Goal: Information Seeking & Learning: Learn about a topic

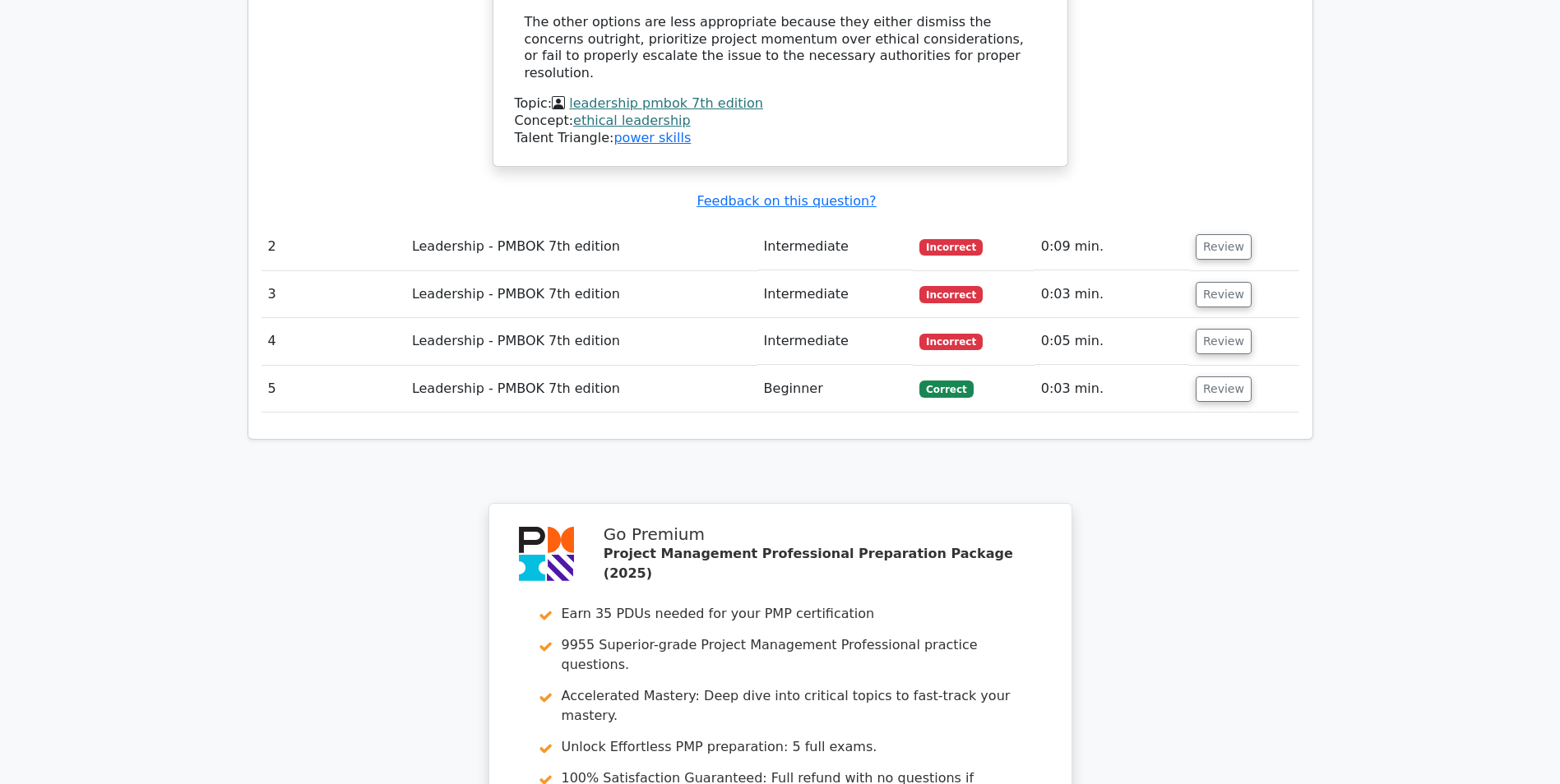
scroll to position [1891, 0]
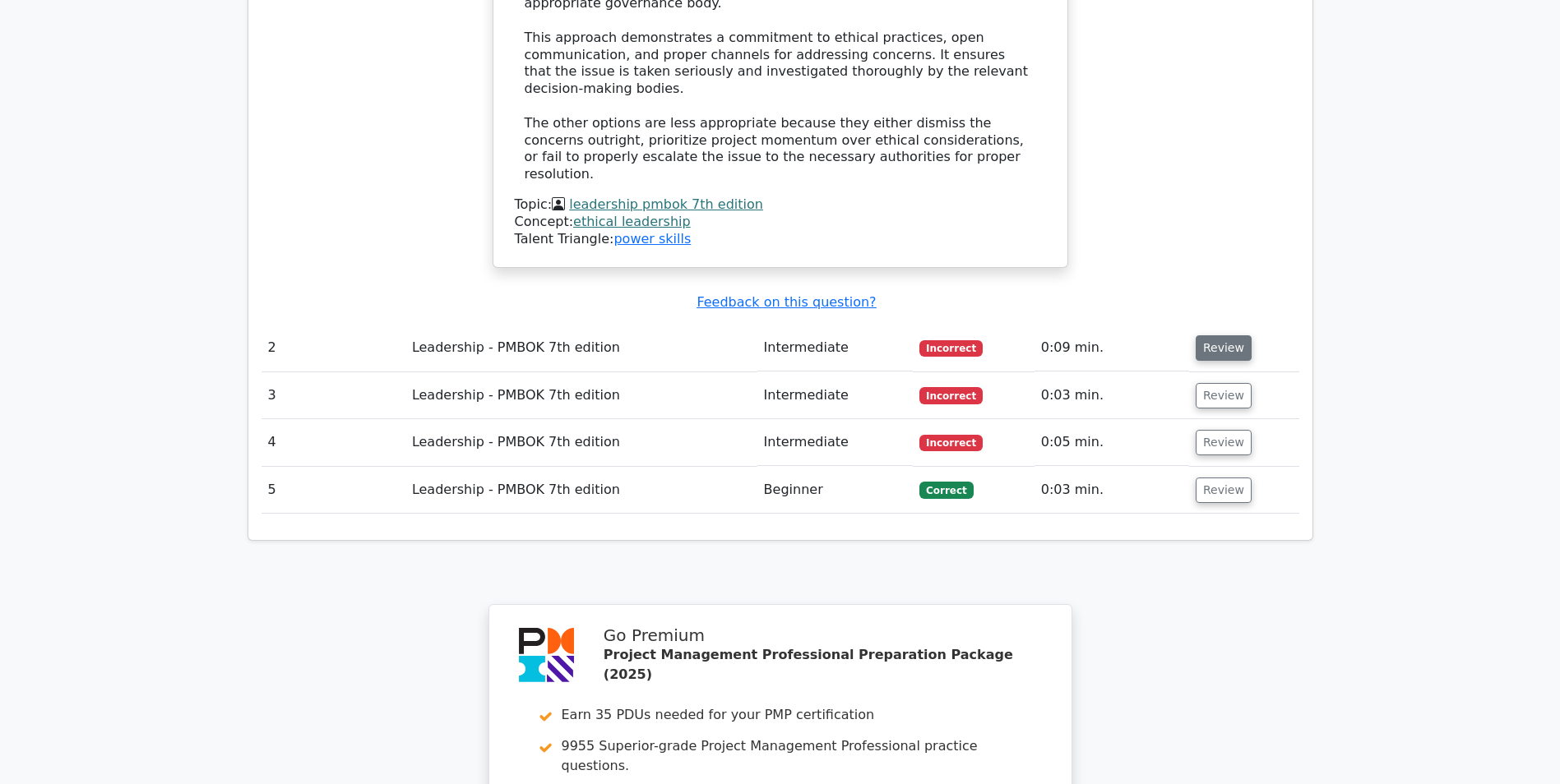
click at [1230, 335] on button "Review" at bounding box center [1224, 347] width 56 height 25
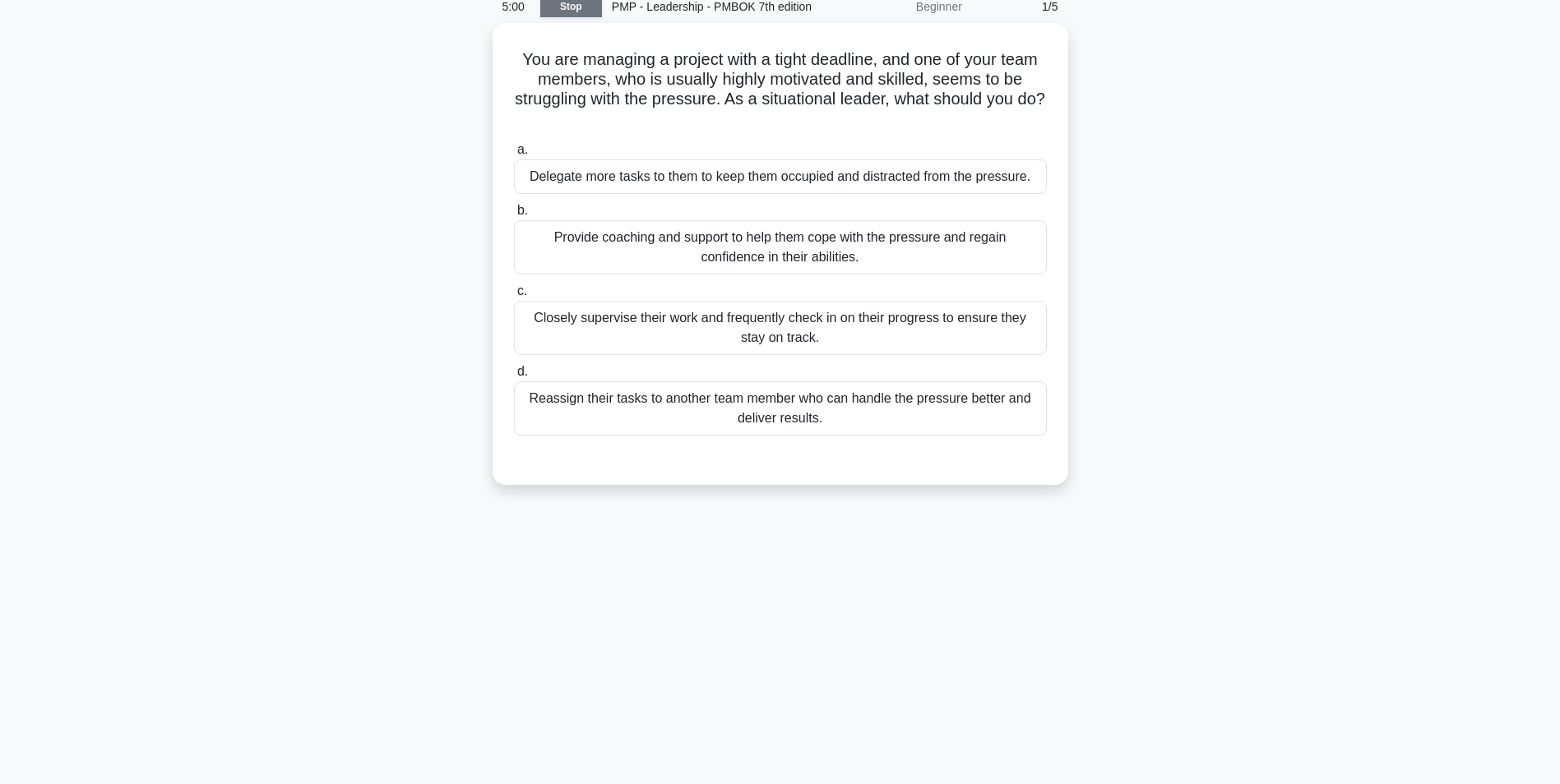
scroll to position [103, 0]
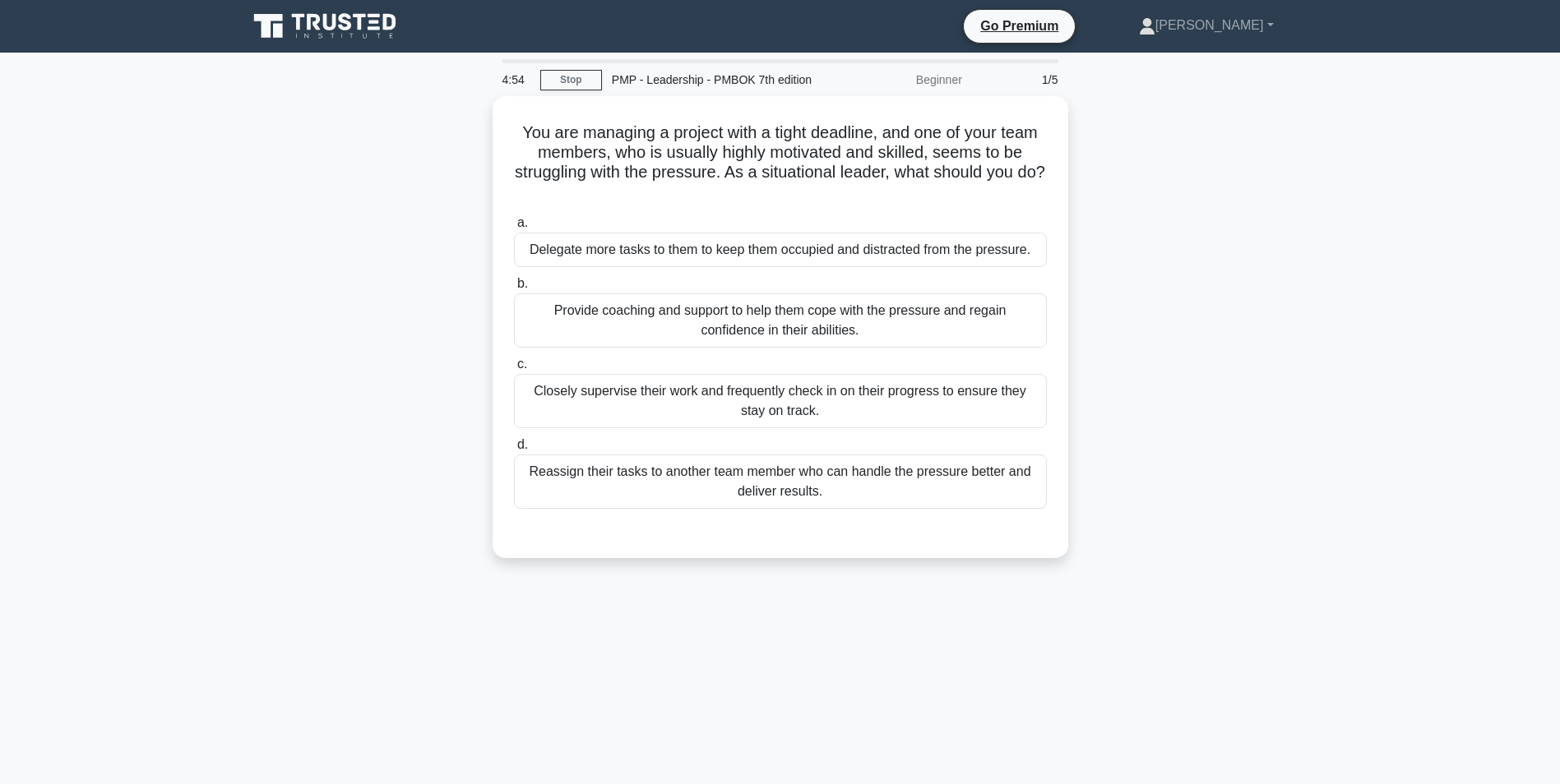
click at [297, 35] on icon at bounding box center [326, 26] width 158 height 32
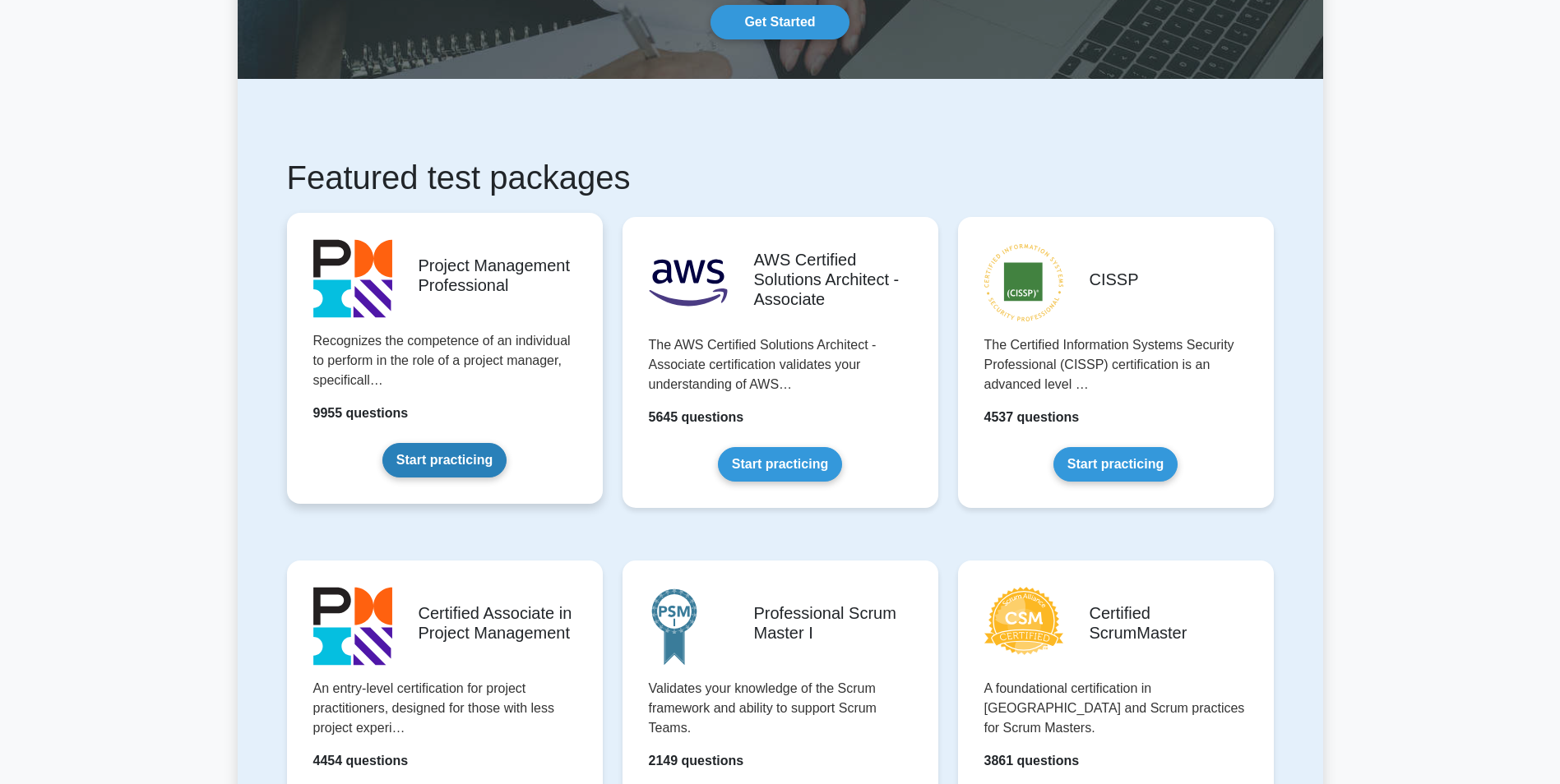
scroll to position [246, 0]
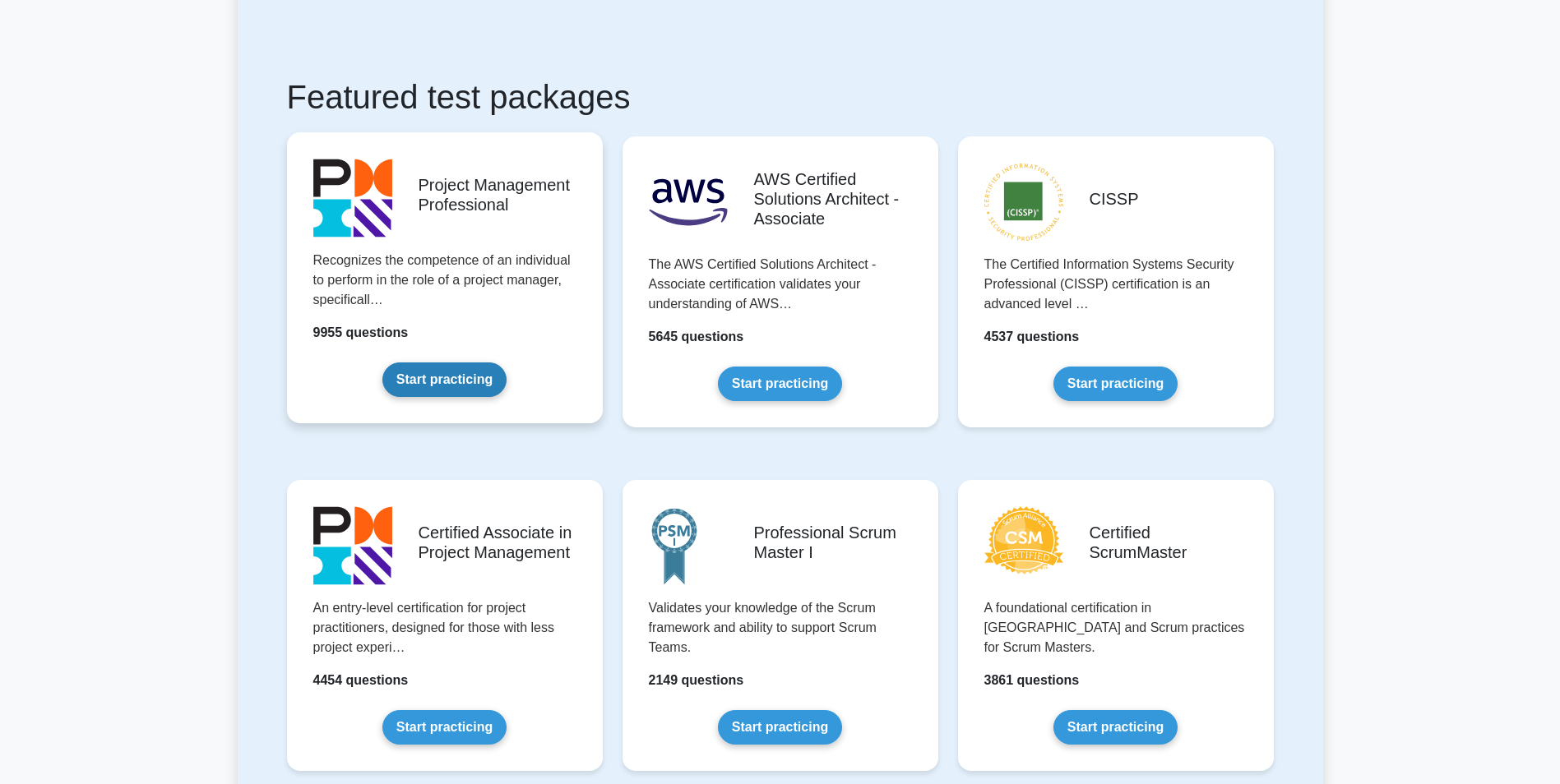
click at [418, 362] on link "Start practicing" at bounding box center [445, 379] width 125 height 34
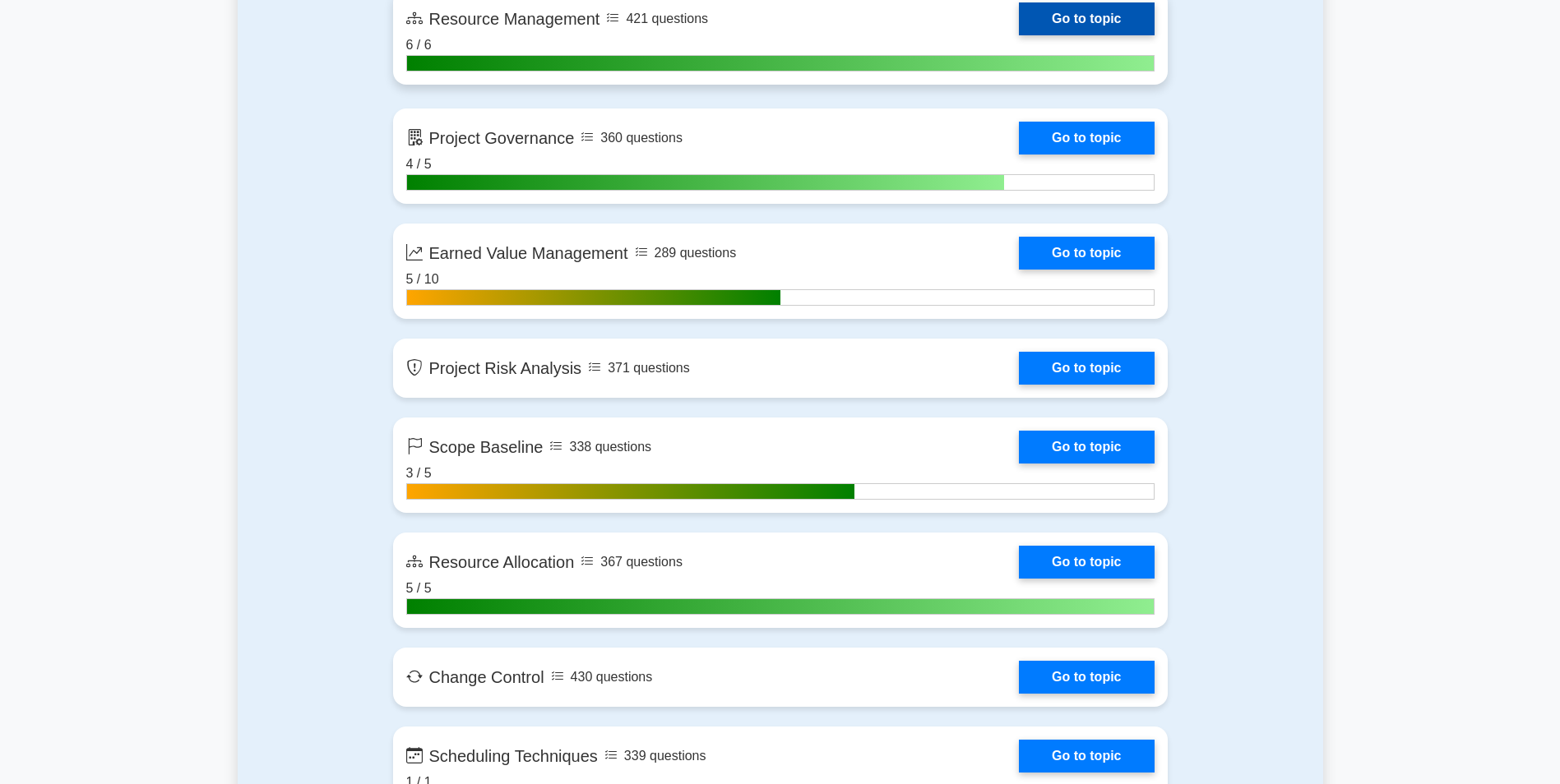
scroll to position [3041, 0]
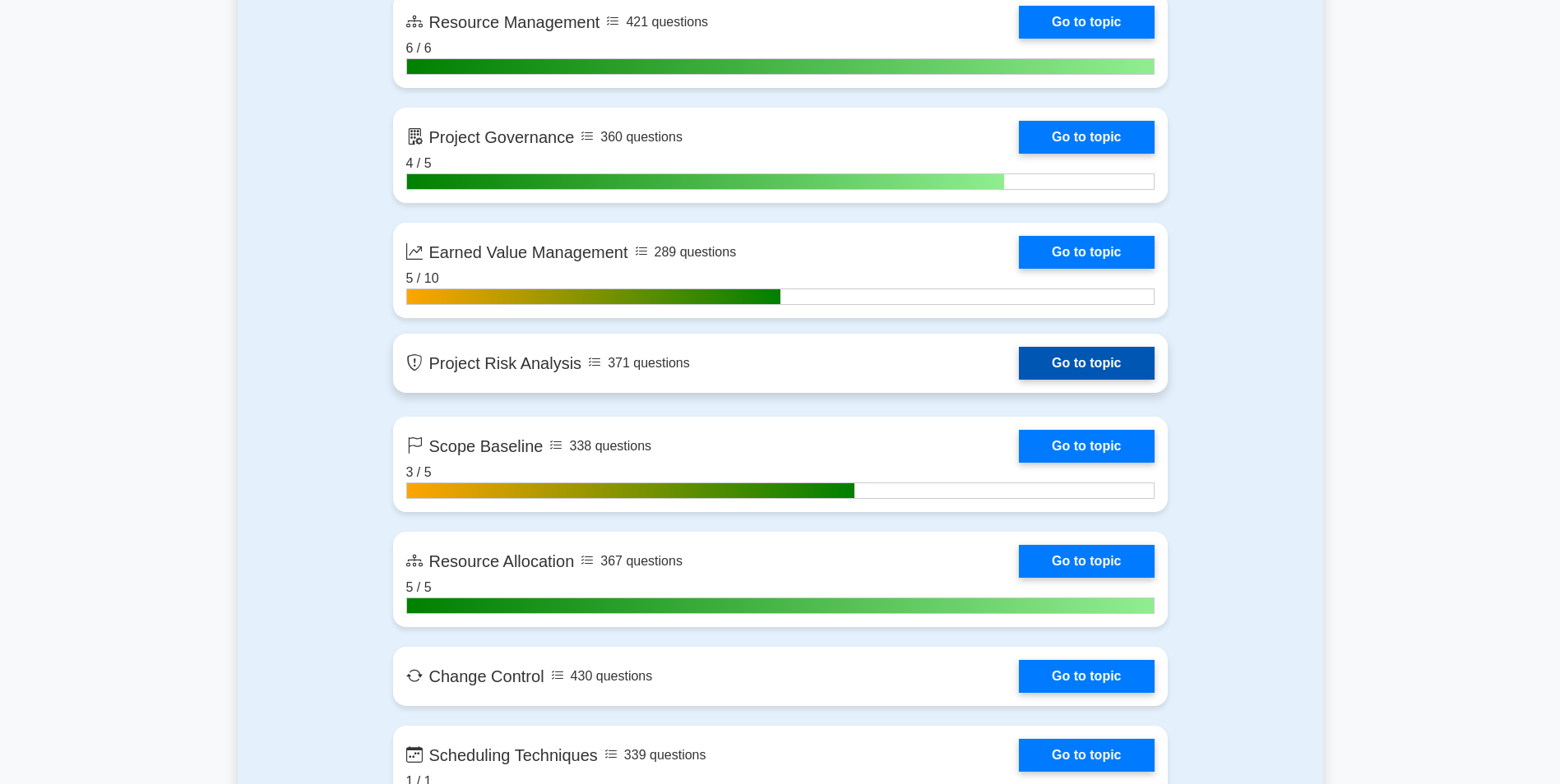
click at [1019, 369] on link "Go to topic" at bounding box center [1086, 363] width 135 height 32
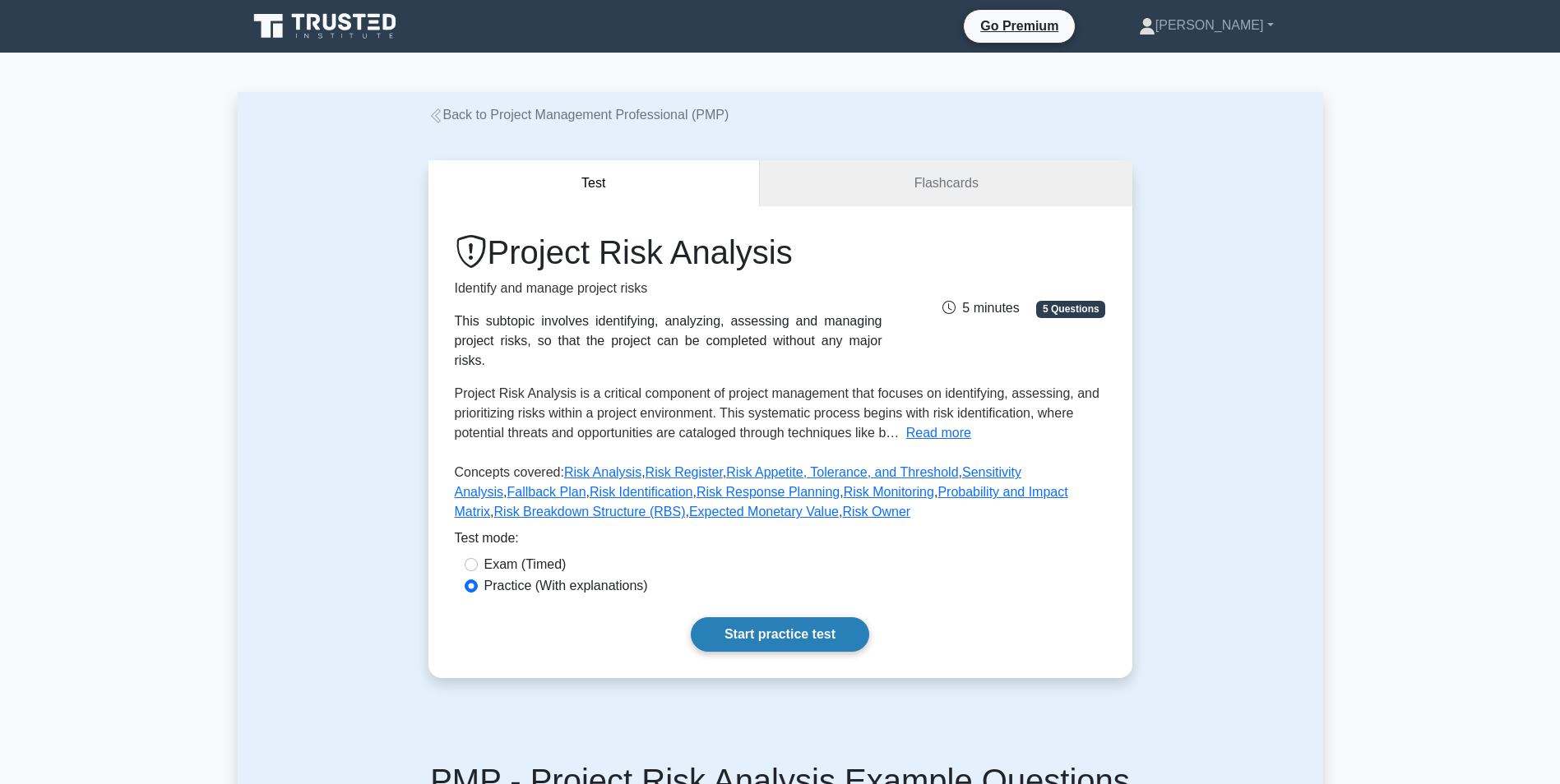
click at [791, 625] on link "Start practice test" at bounding box center [779, 634] width 178 height 34
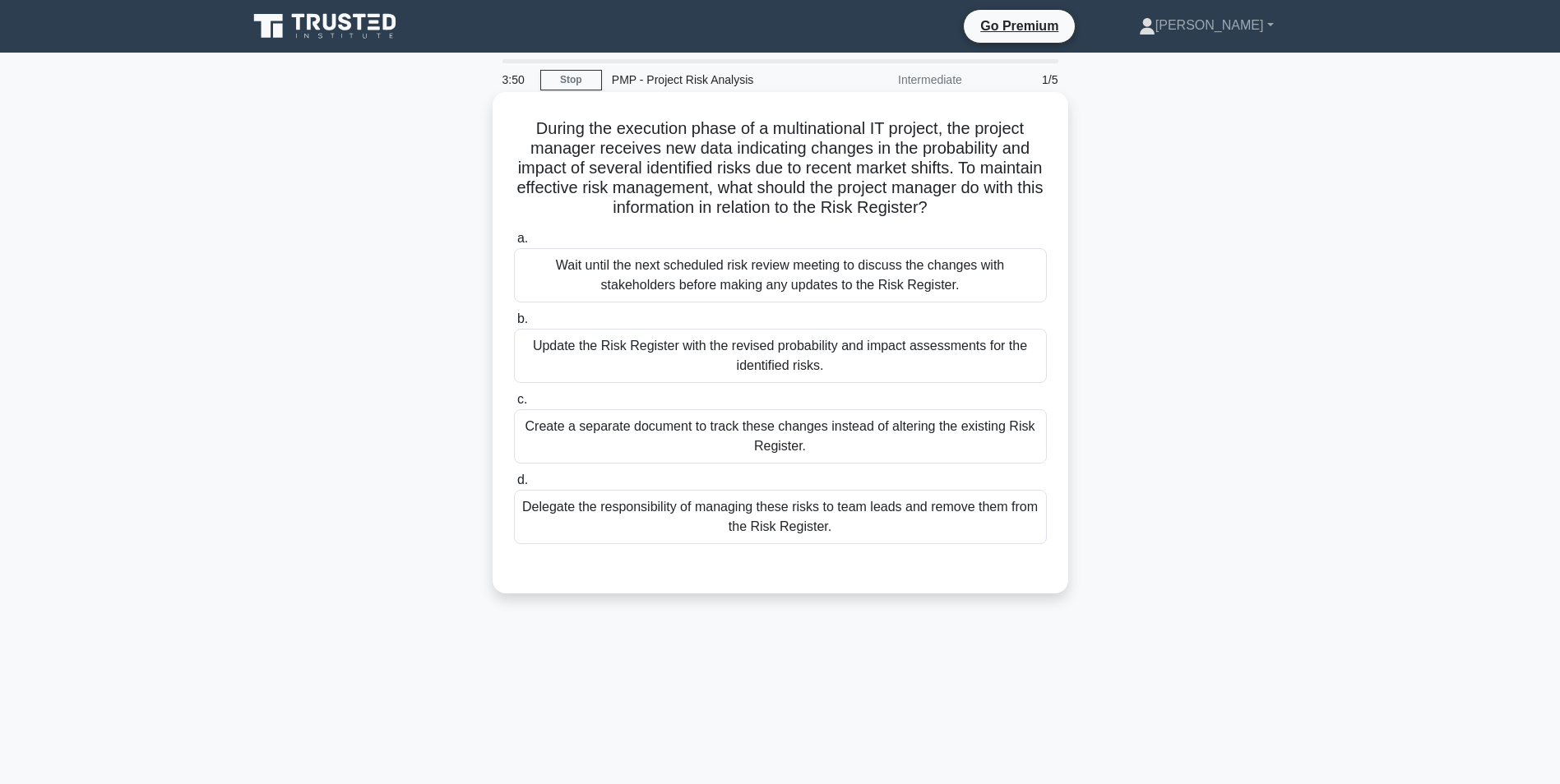
click at [729, 356] on div "Update the Risk Register with the revised probability and impact assessments fo…" at bounding box center [780, 356] width 533 height 54
click at [514, 324] on input "b. Update the Risk Register with the revised probability and impact assessments…" at bounding box center [514, 319] width 0 height 11
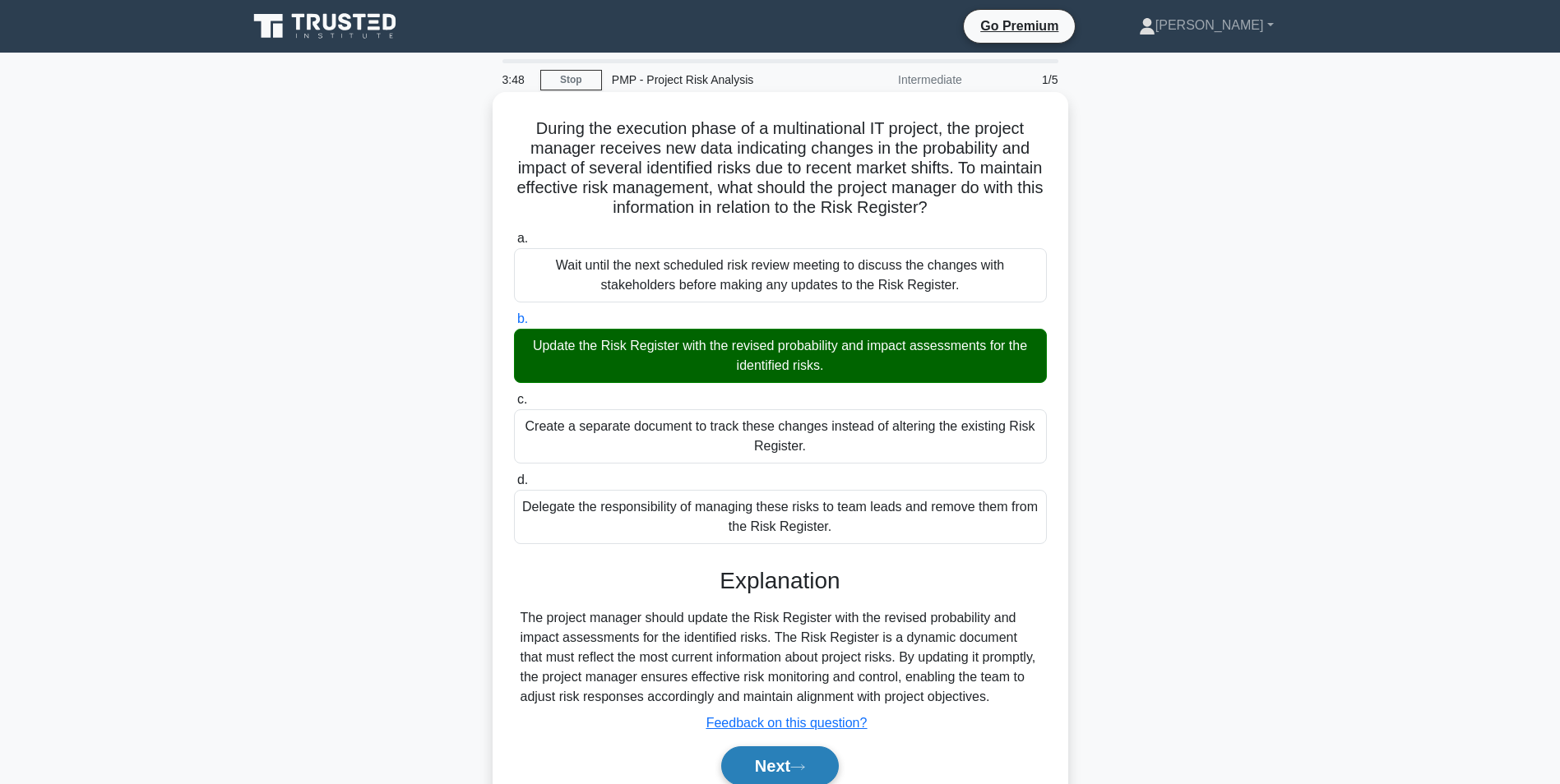
click at [783, 769] on button "Next" at bounding box center [780, 766] width 118 height 39
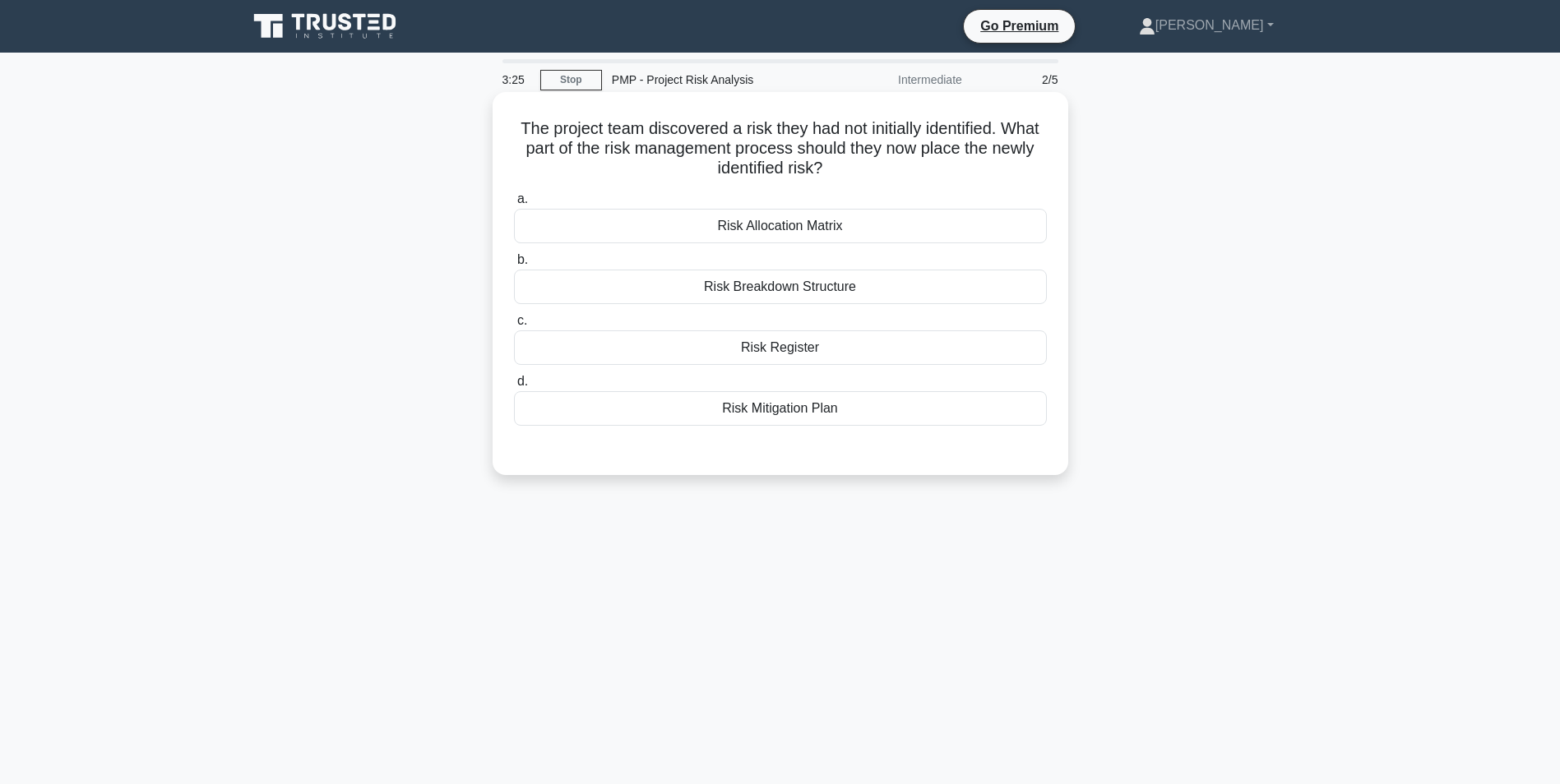
click at [779, 356] on div "Risk Register" at bounding box center [780, 347] width 533 height 34
click at [514, 326] on input "c. Risk Register" at bounding box center [514, 321] width 0 height 11
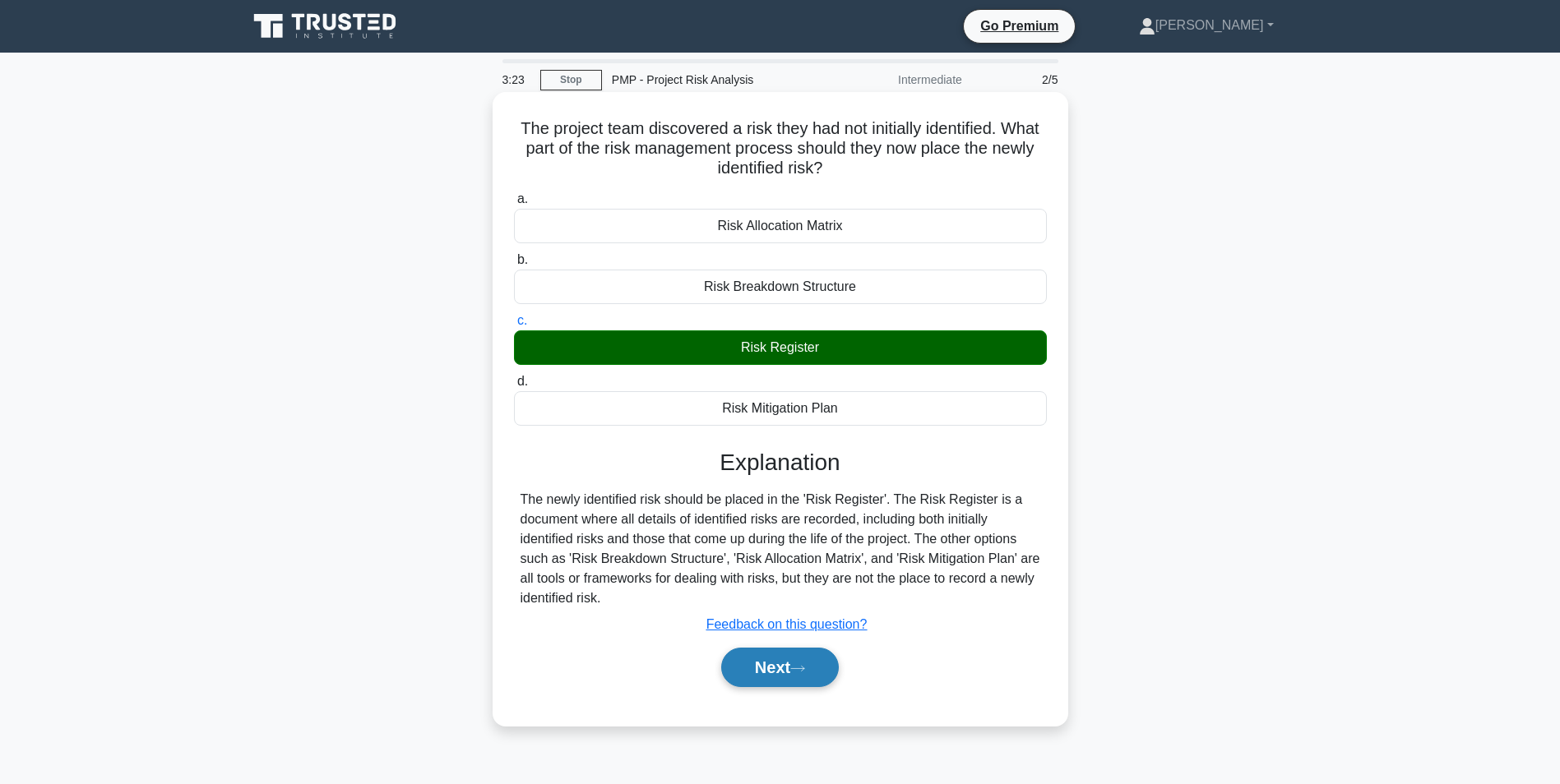
click at [768, 660] on button "Next" at bounding box center [780, 667] width 118 height 39
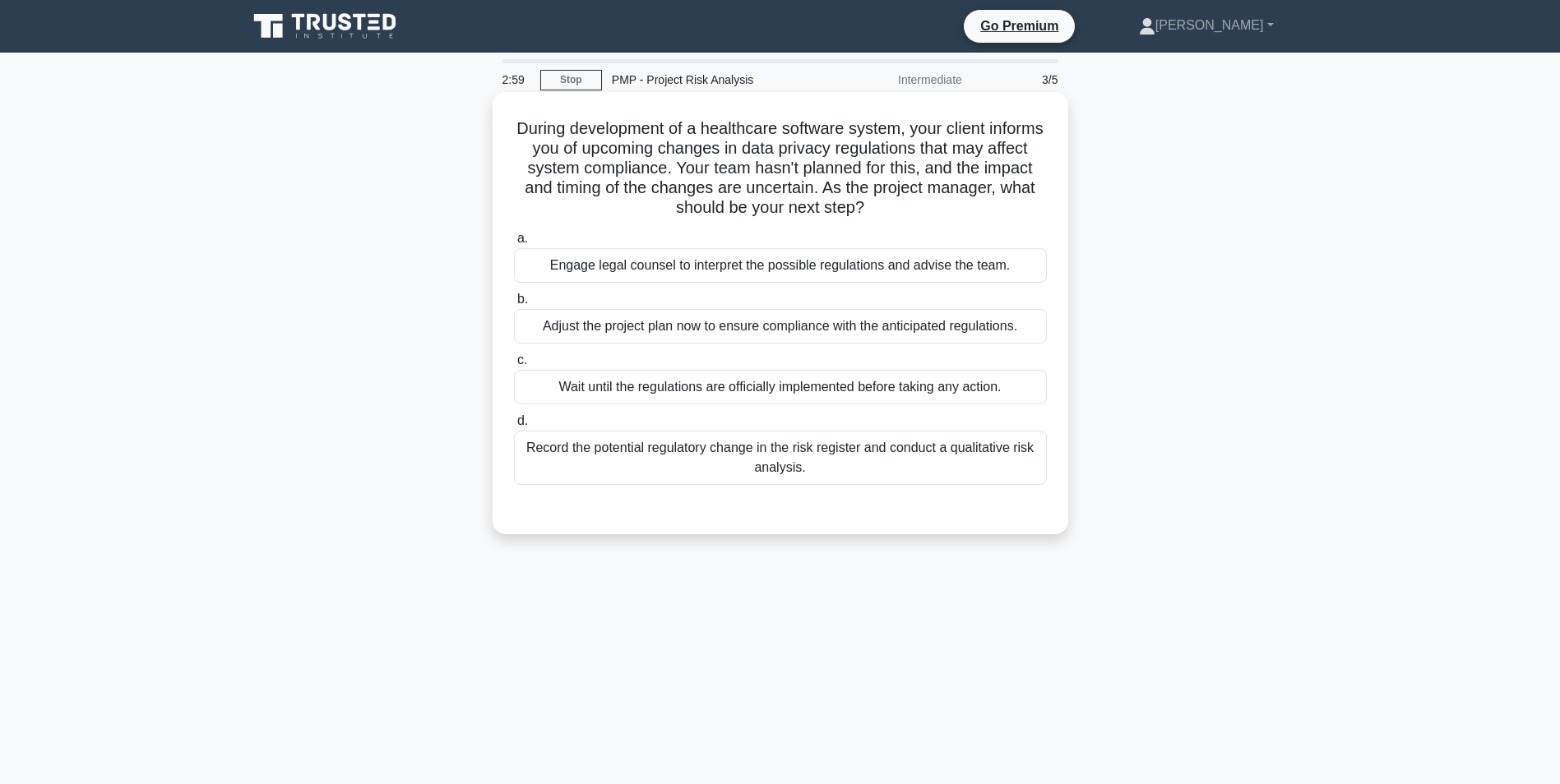
click at [758, 328] on div "Adjust the project plan now to ensure compliance with the anticipated regulatio…" at bounding box center [780, 325] width 533 height 34
click at [514, 305] on input "b. Adjust the project plan now to ensure compliance with the anticipated regula…" at bounding box center [514, 300] width 0 height 11
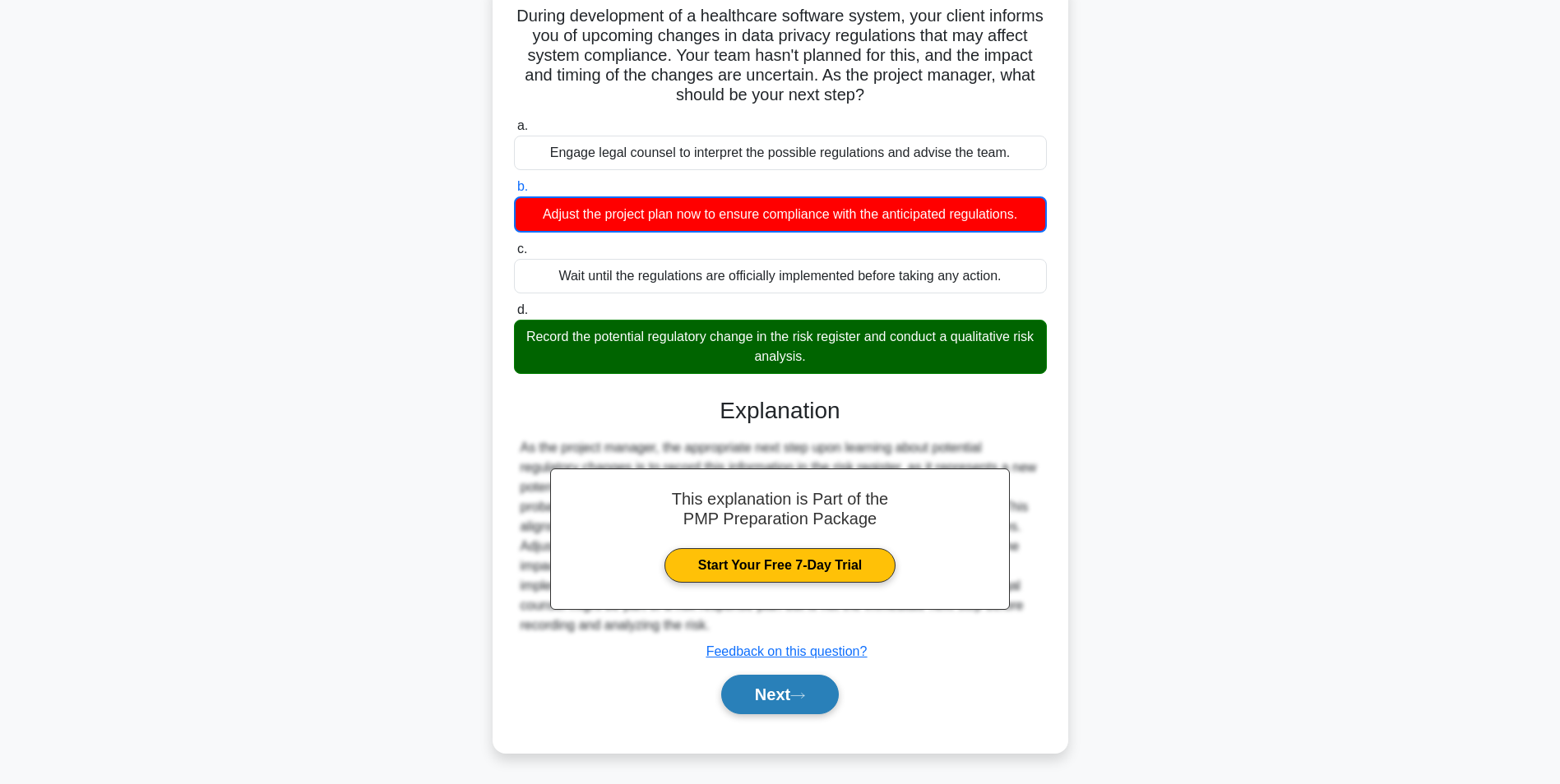
click at [786, 707] on button "Next" at bounding box center [780, 694] width 118 height 39
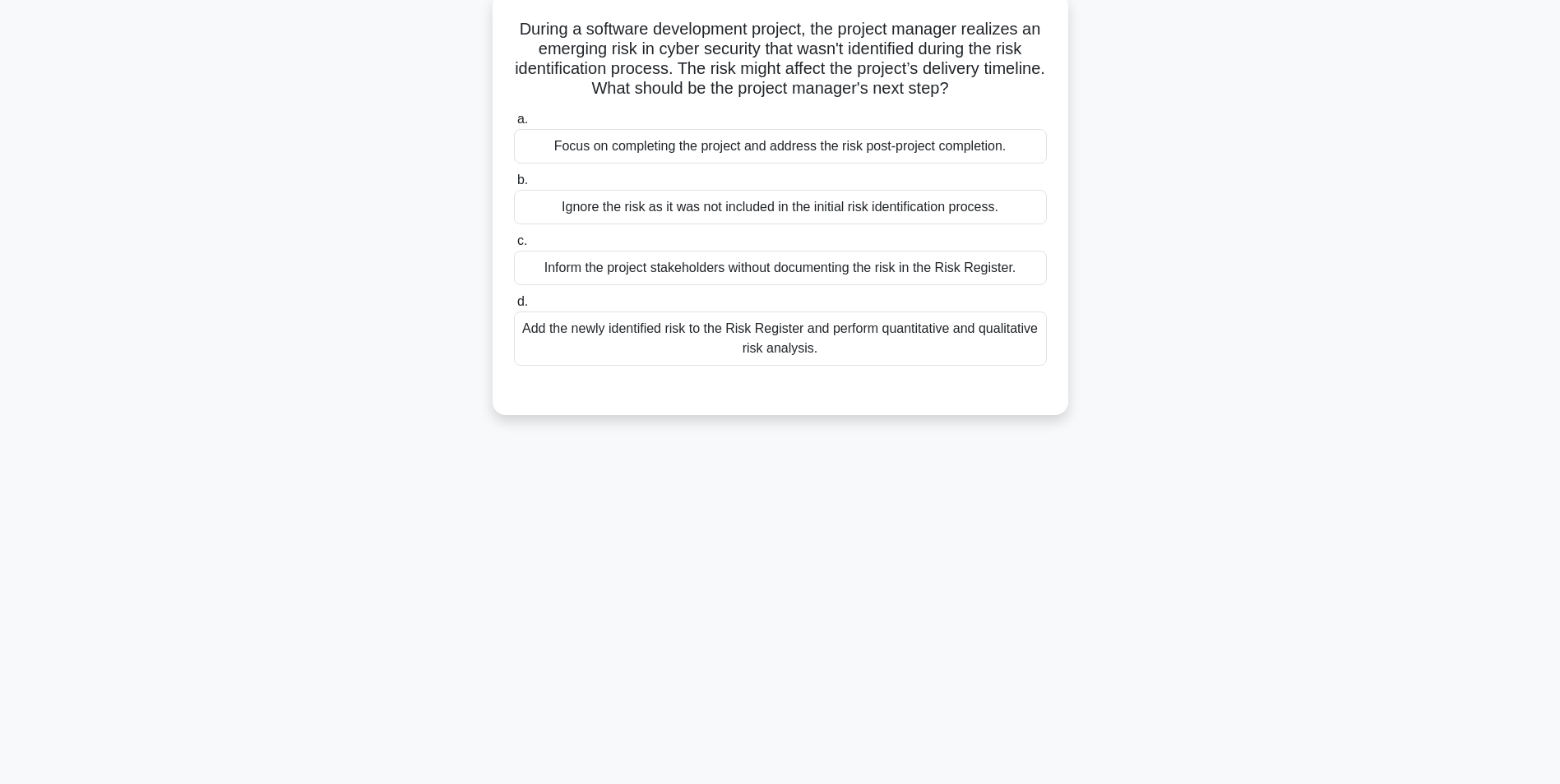
scroll to position [103, 0]
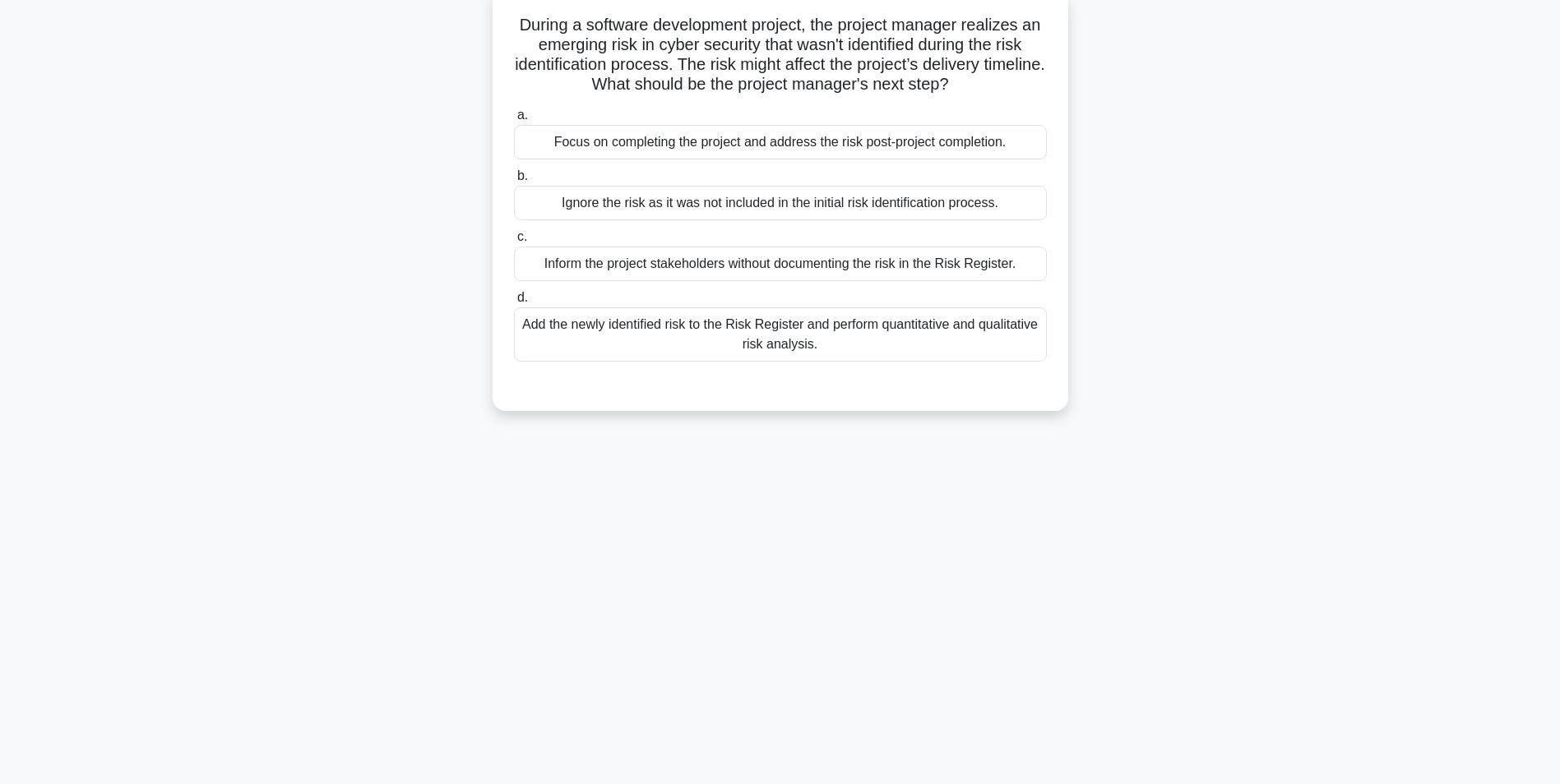
click at [709, 268] on div "Inform the project stakeholders without documenting the risk in the Risk Regist…" at bounding box center [780, 263] width 533 height 34
click at [514, 242] on input "c. Inform the project stakeholders without documenting the risk in the Risk Reg…" at bounding box center [514, 237] width 0 height 11
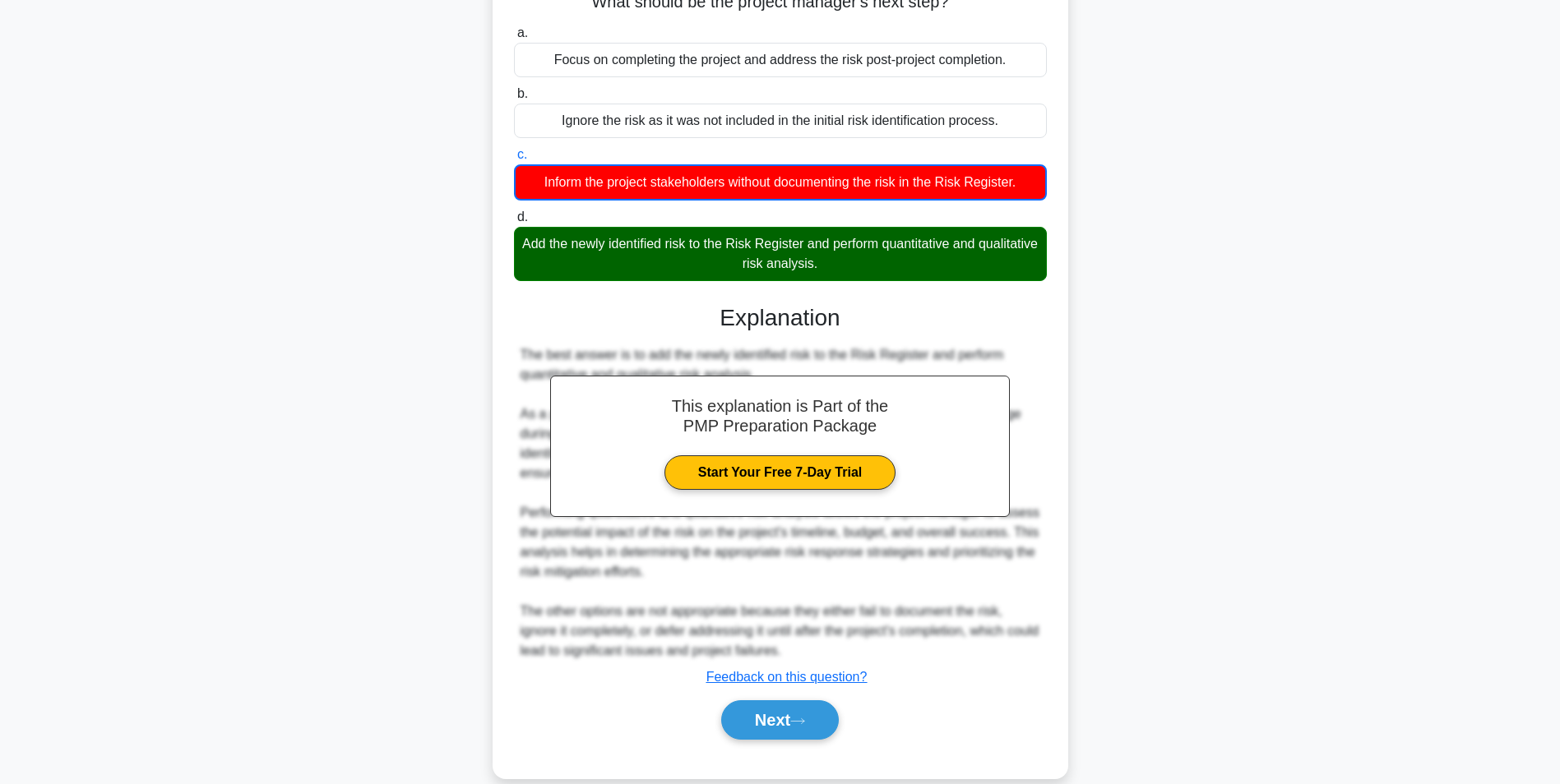
scroll to position [212, 0]
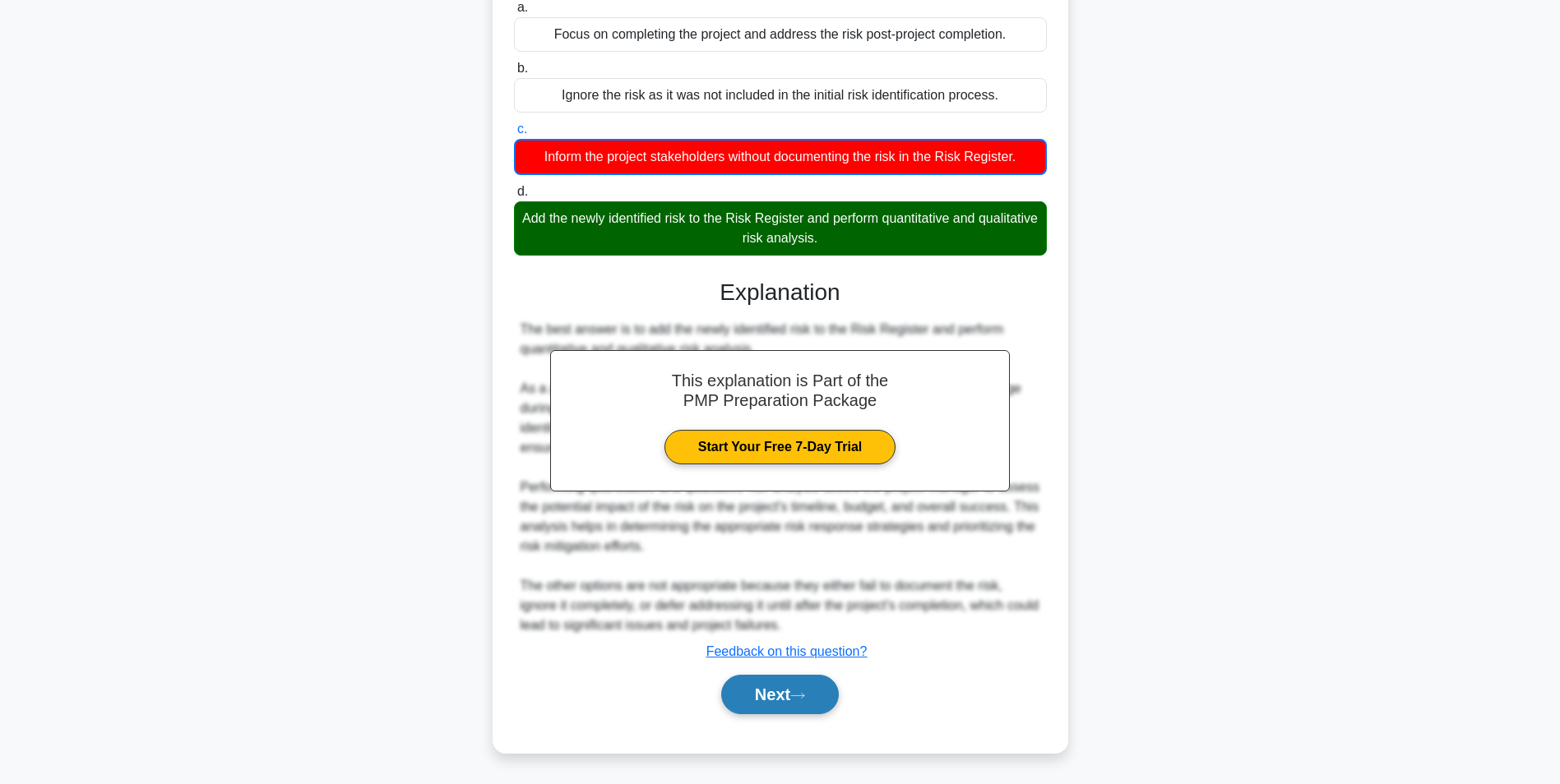
click at [784, 712] on button "Next" at bounding box center [780, 694] width 118 height 39
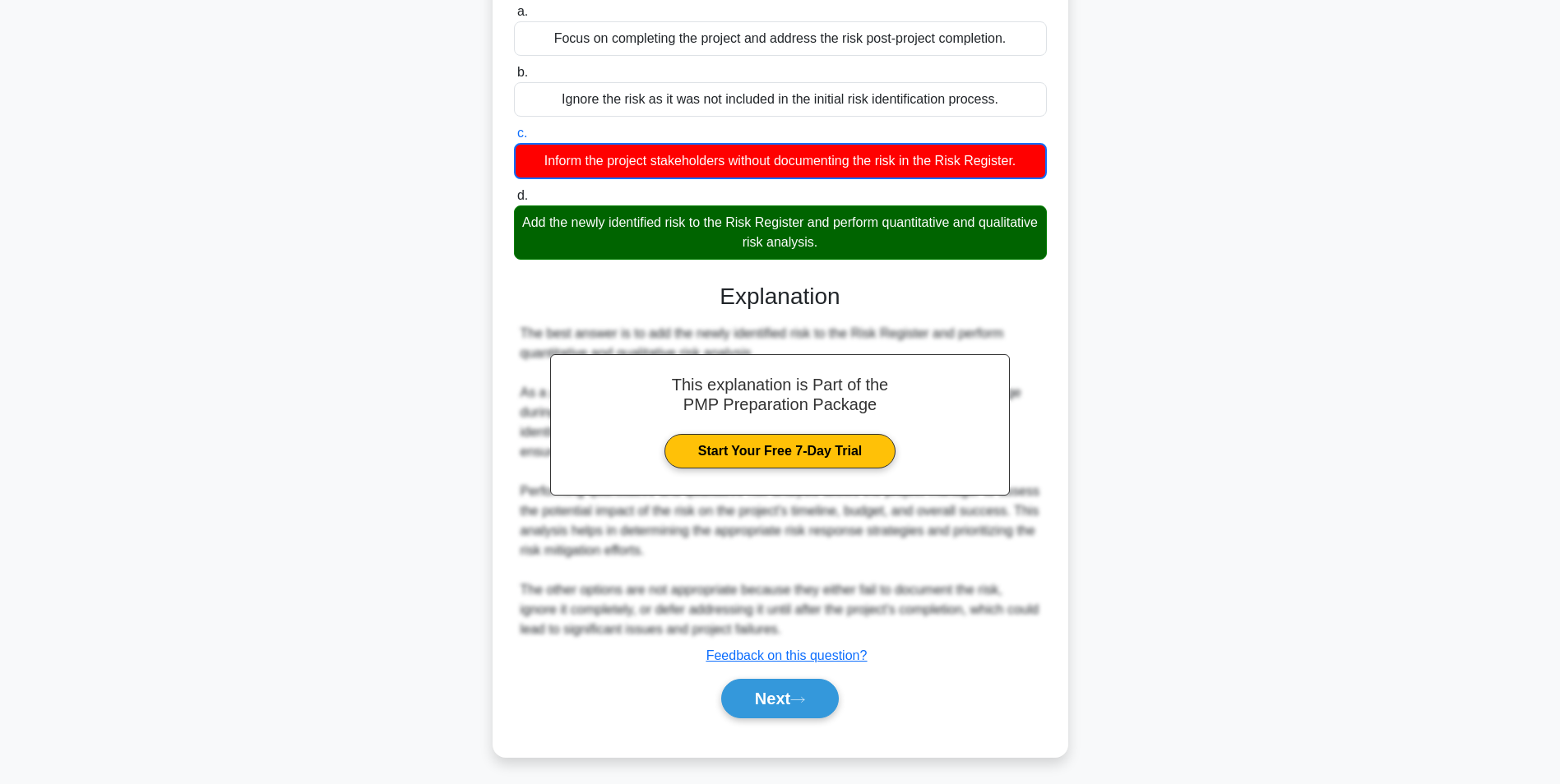
scroll to position [103, 0]
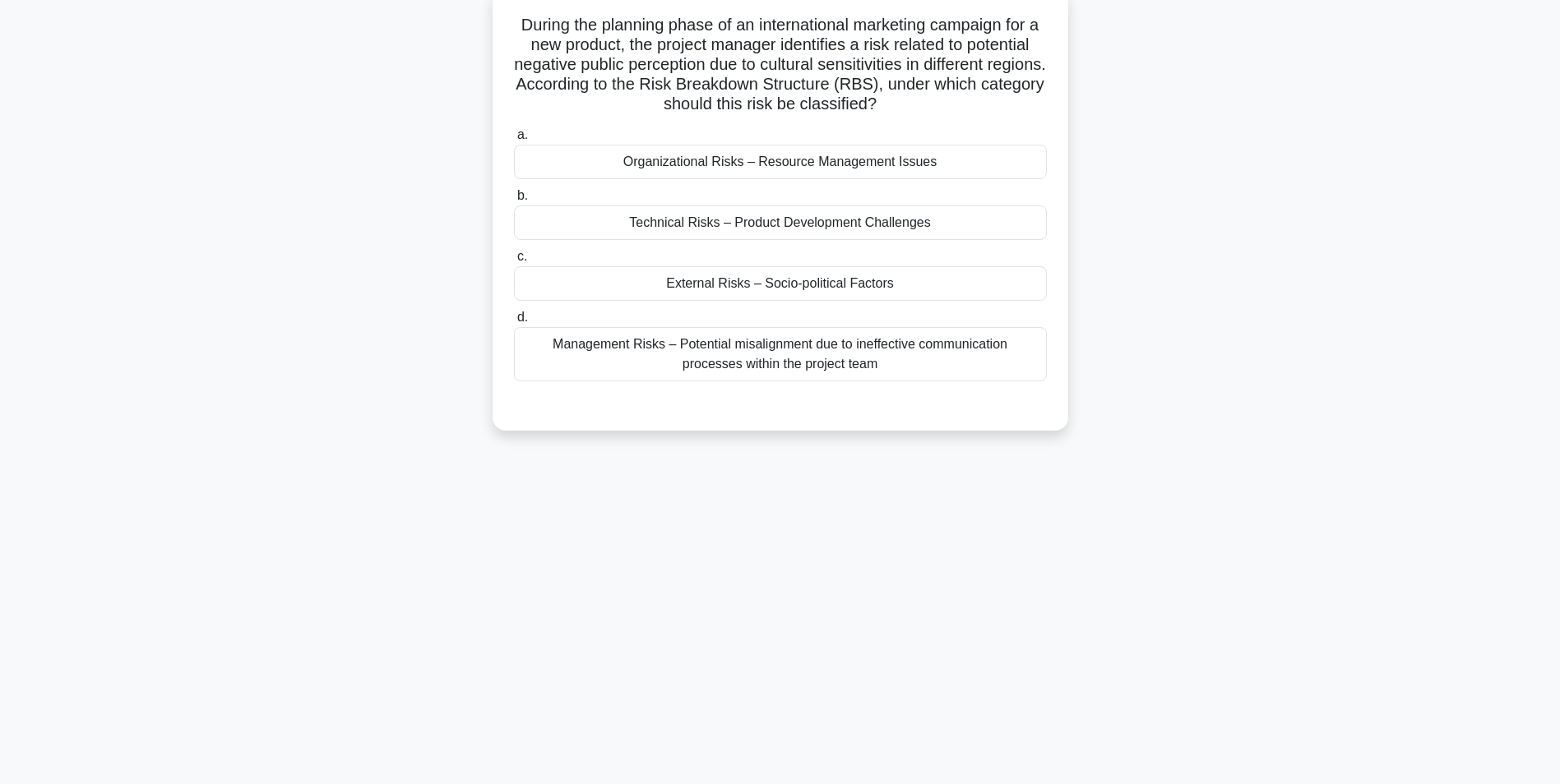
click at [784, 287] on div "External Risks – Socio-political Factors" at bounding box center [780, 283] width 533 height 34
click at [514, 262] on input "c. External Risks – Socio-political Factors" at bounding box center [514, 257] width 0 height 11
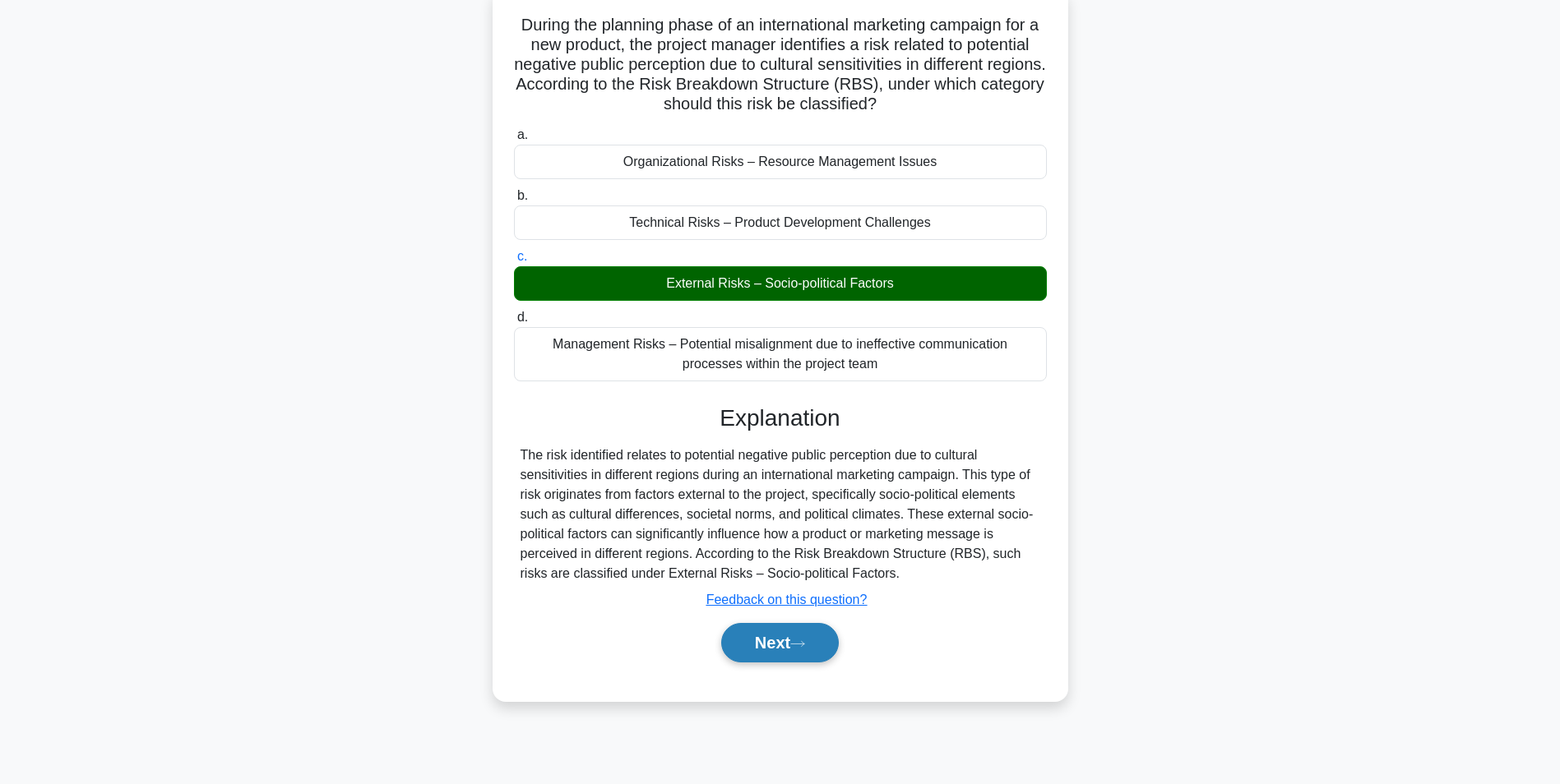
click at [759, 641] on button "Next" at bounding box center [780, 642] width 118 height 39
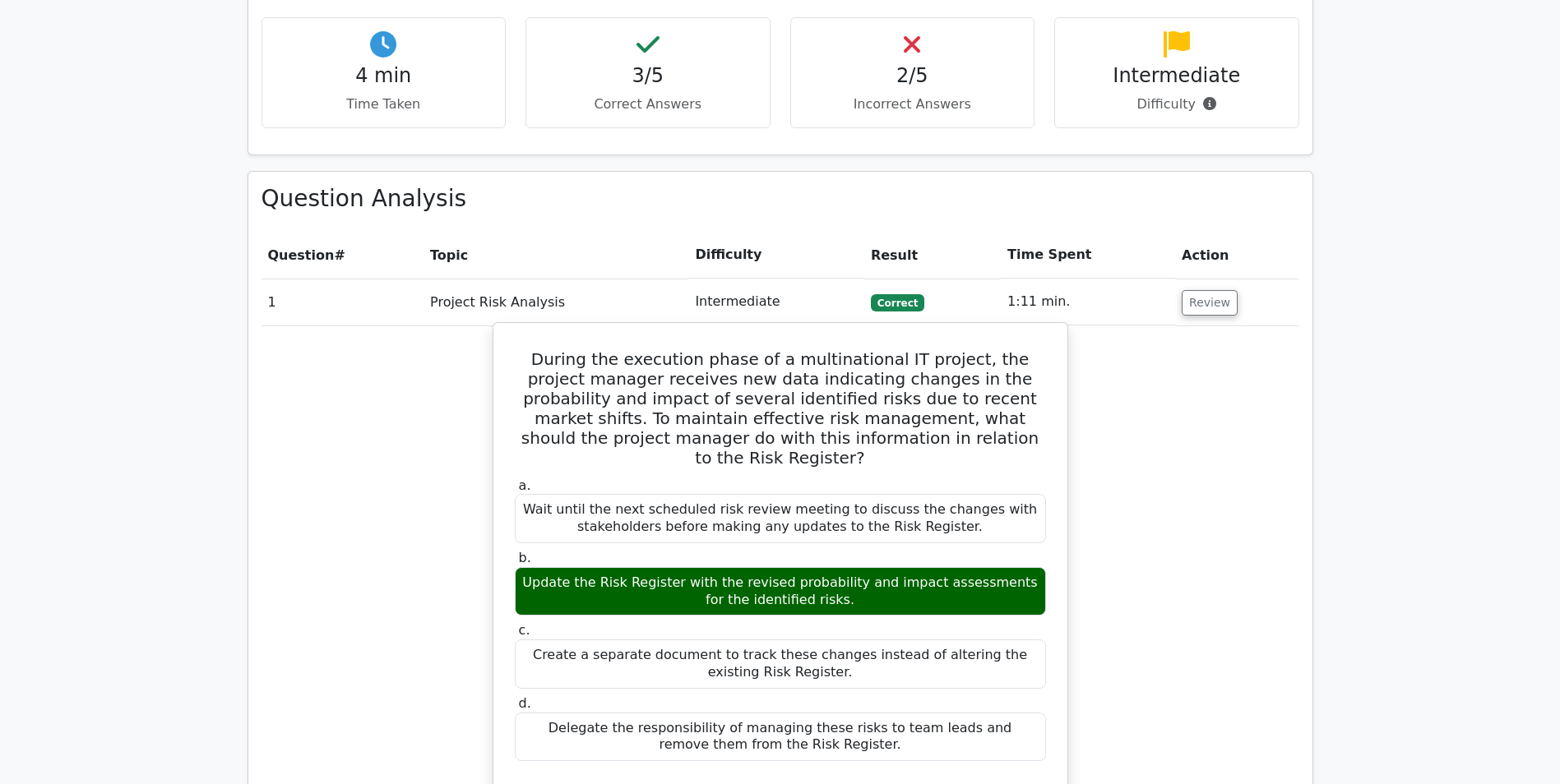
scroll to position [1068, 0]
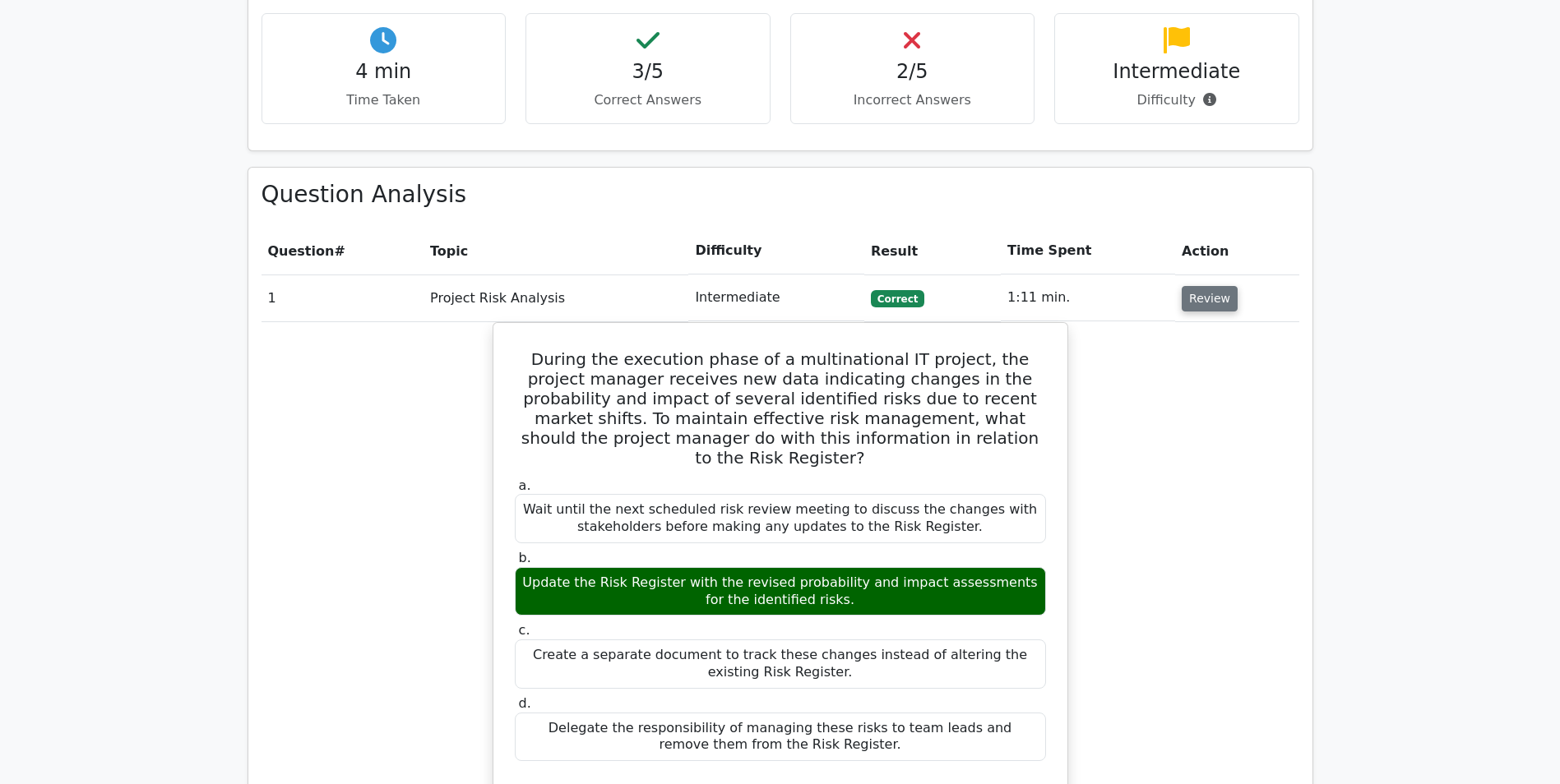
click at [1183, 286] on button "Review" at bounding box center [1210, 298] width 56 height 25
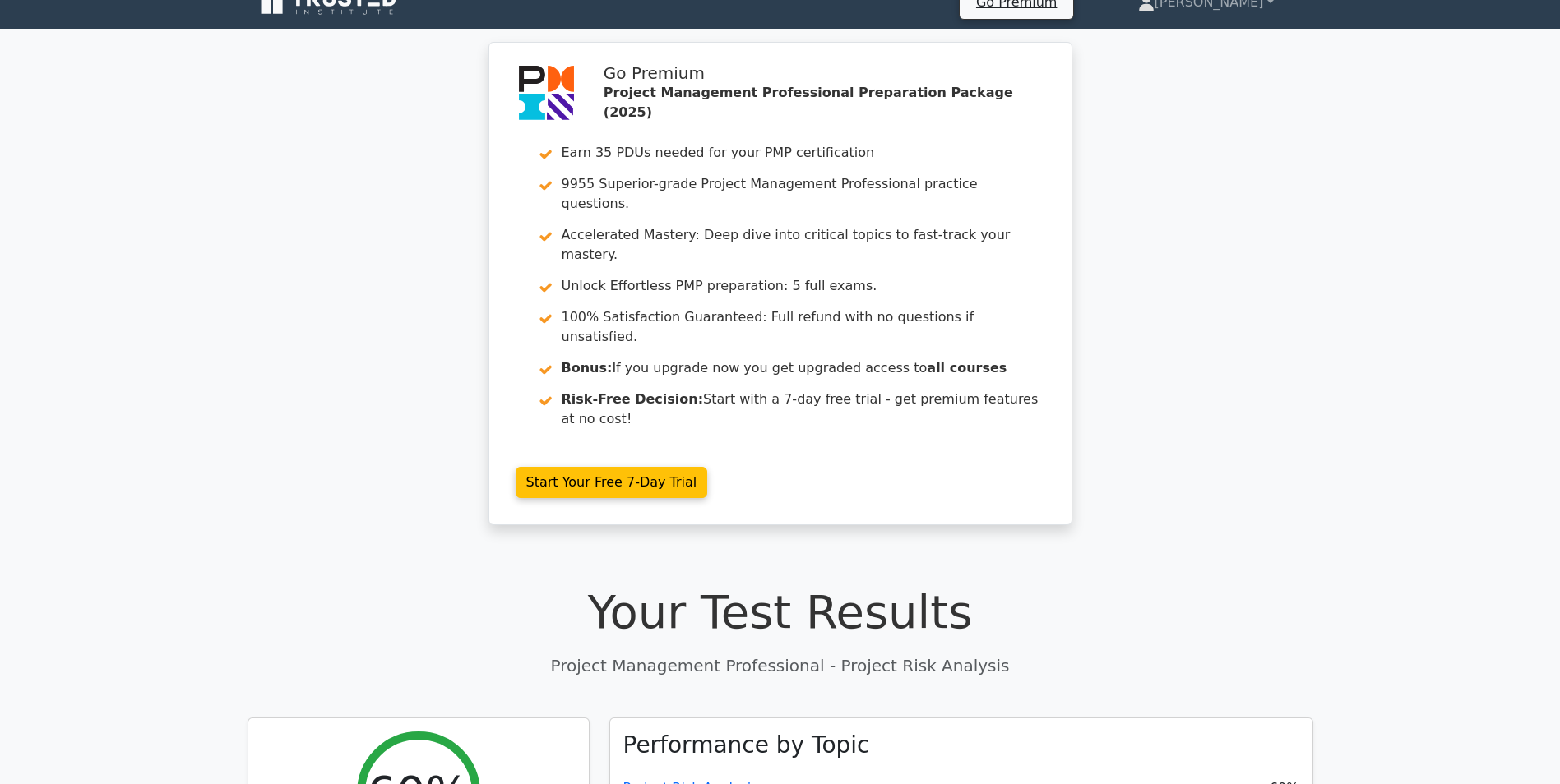
scroll to position [0, 0]
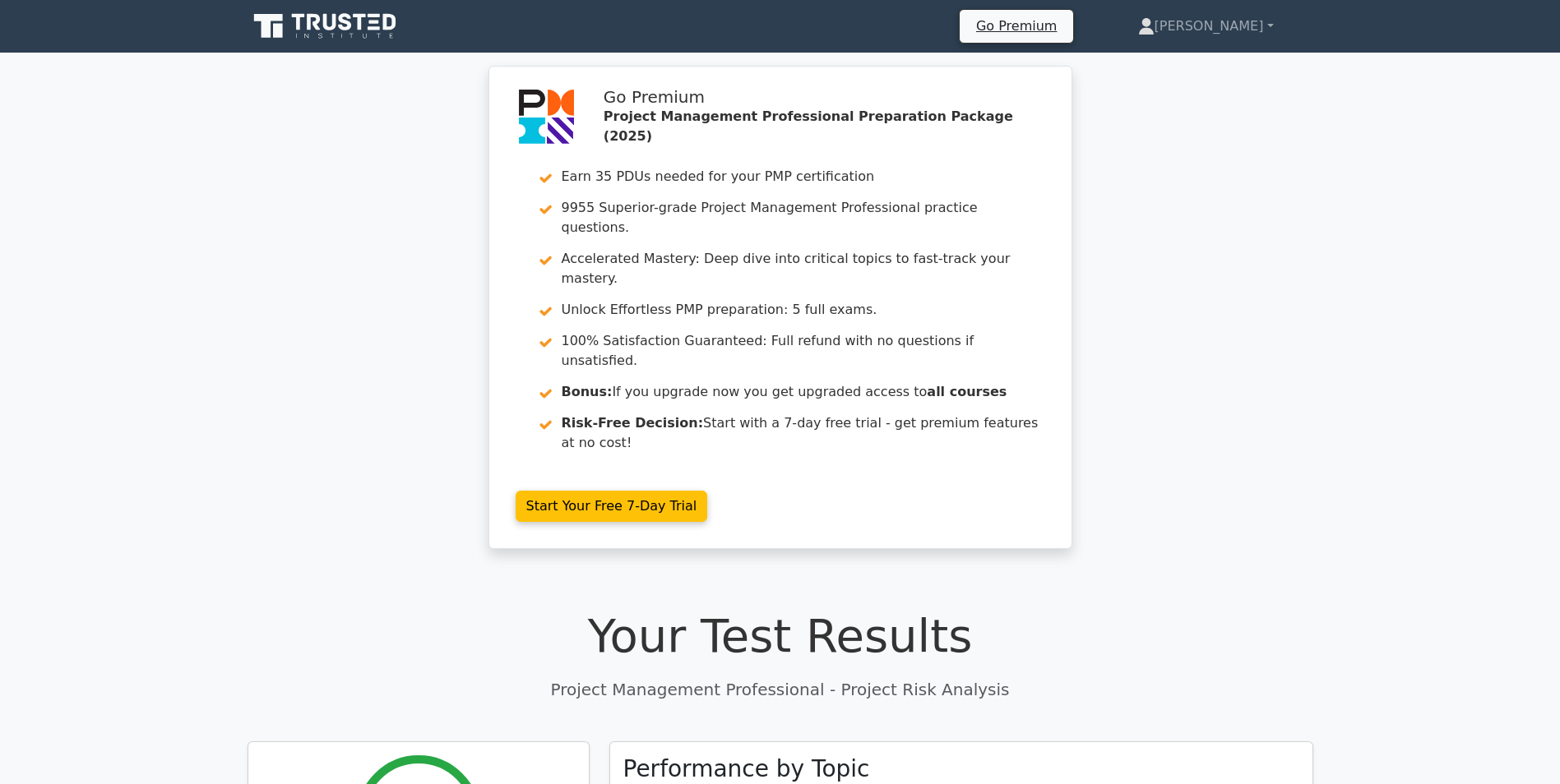
click at [333, 37] on icon at bounding box center [333, 36] width 4 height 5
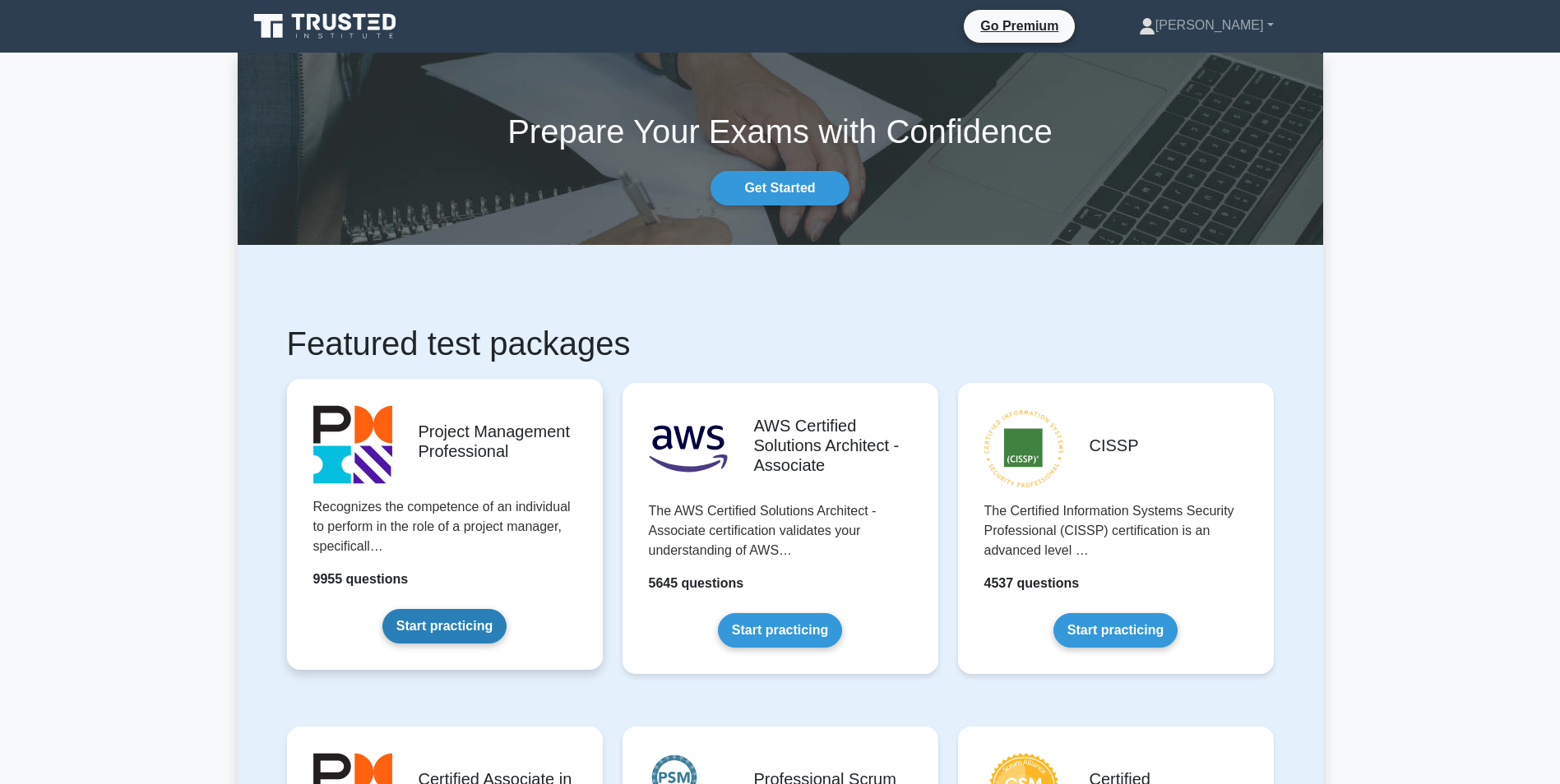
click at [506, 609] on link "Start practicing" at bounding box center [445, 625] width 125 height 34
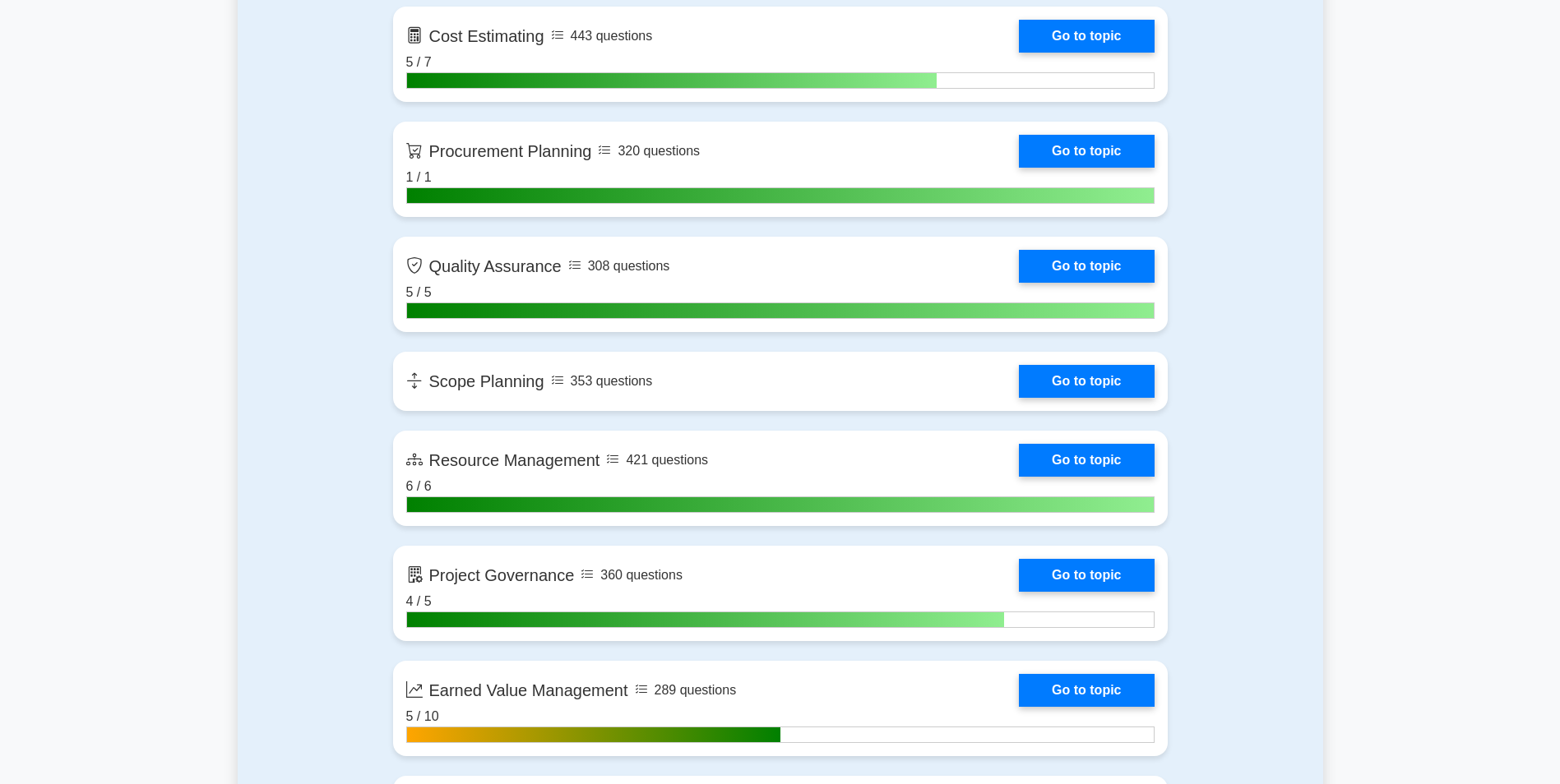
scroll to position [2630, 0]
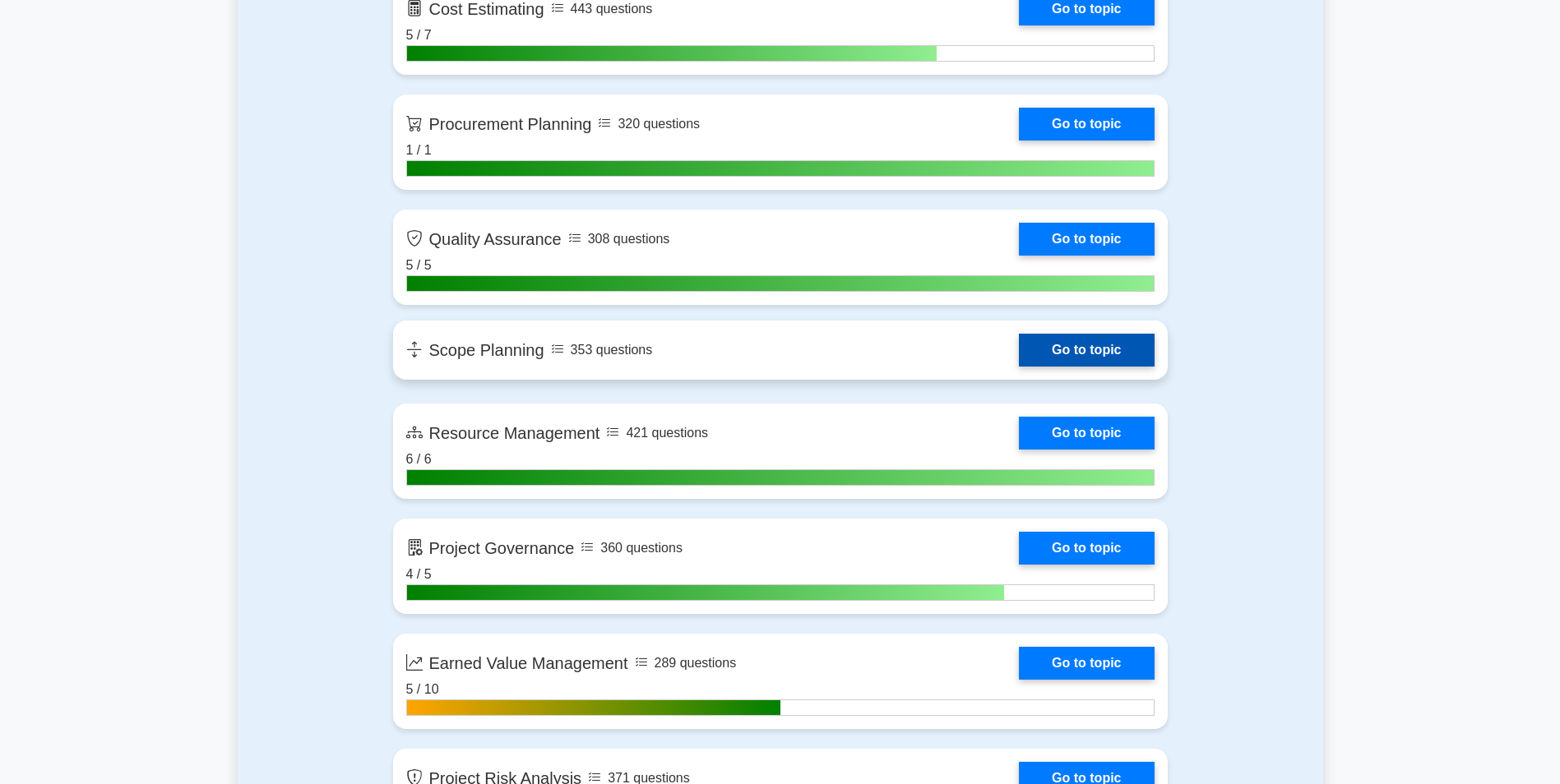
click at [1019, 357] on link "Go to topic" at bounding box center [1086, 350] width 135 height 32
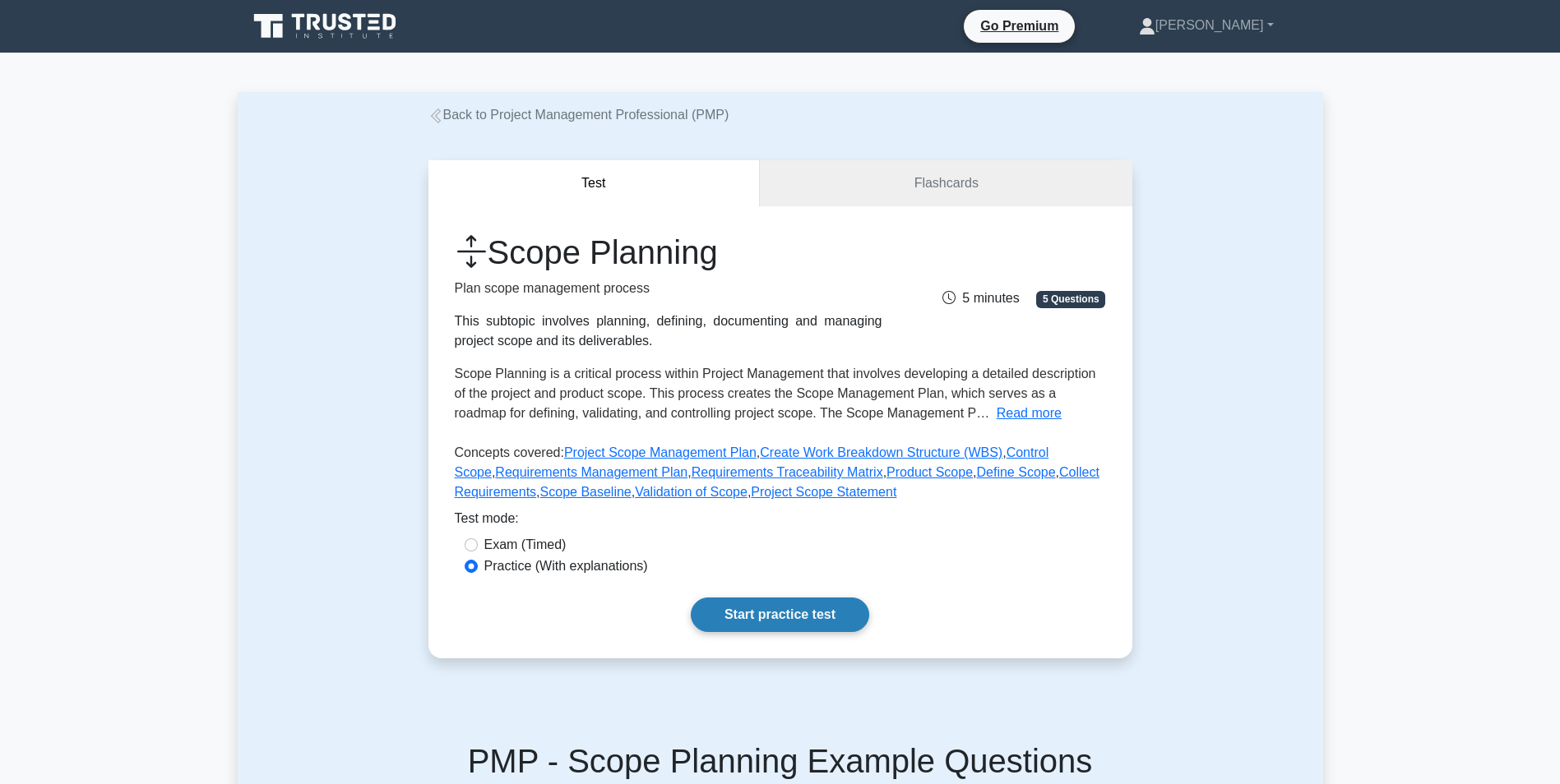
click at [760, 614] on link "Start practice test" at bounding box center [779, 614] width 178 height 34
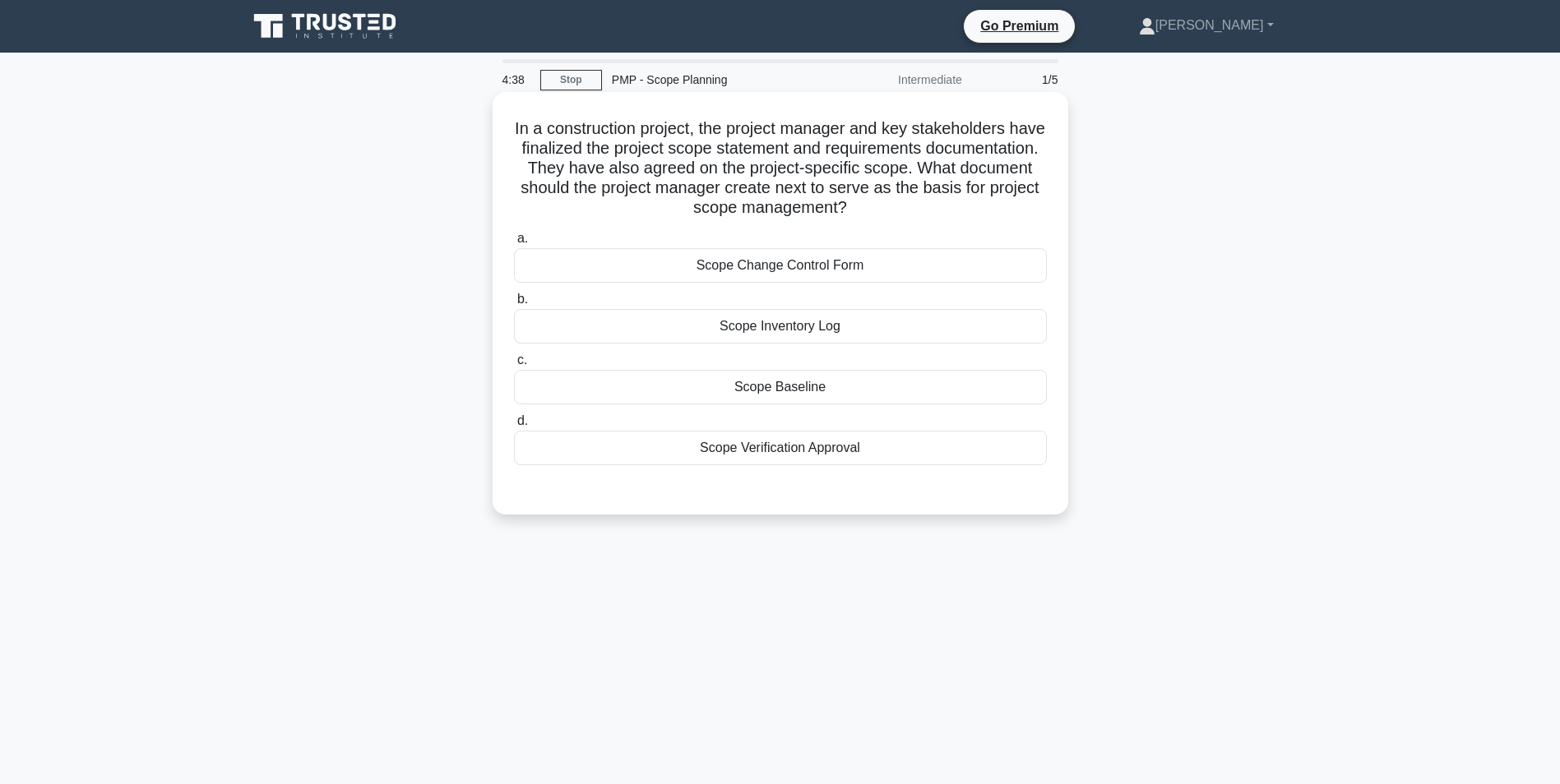
drag, startPoint x: 632, startPoint y: 209, endPoint x: 955, endPoint y: 207, distance: 323.0
click at [955, 207] on h5 "In a construction project, the project manager and key stakeholders have finali…" at bounding box center [780, 168] width 536 height 100
drag, startPoint x: 955, startPoint y: 207, endPoint x: 838, endPoint y: 207, distance: 117.0
click at [838, 207] on h5 "In a construction project, the project manager and key stakeholders have finali…" at bounding box center [780, 168] width 536 height 100
click at [874, 452] on div "Scope Verification Approval" at bounding box center [780, 447] width 533 height 34
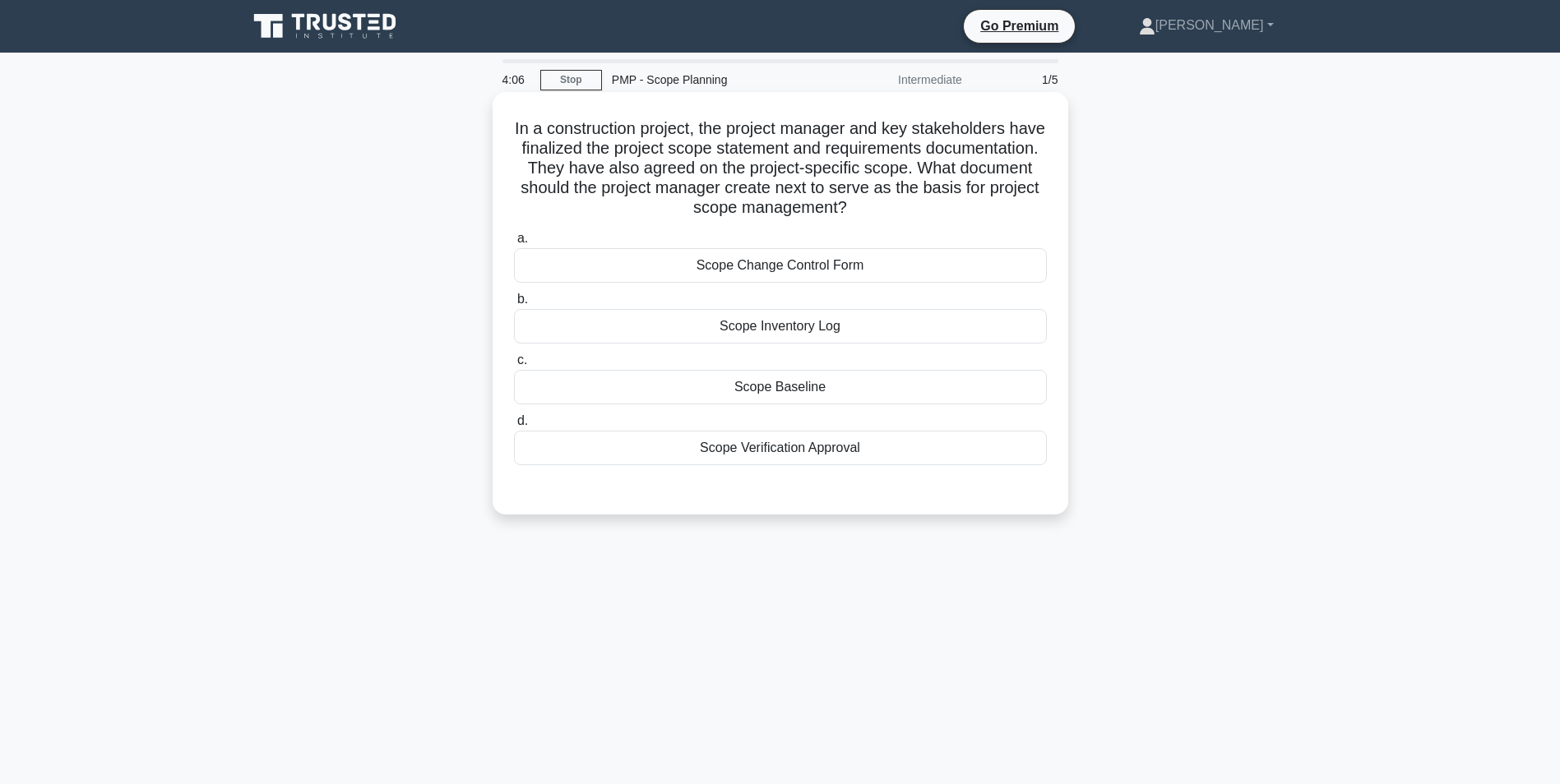
click at [514, 426] on input "d. Scope Verification Approval" at bounding box center [514, 421] width 0 height 11
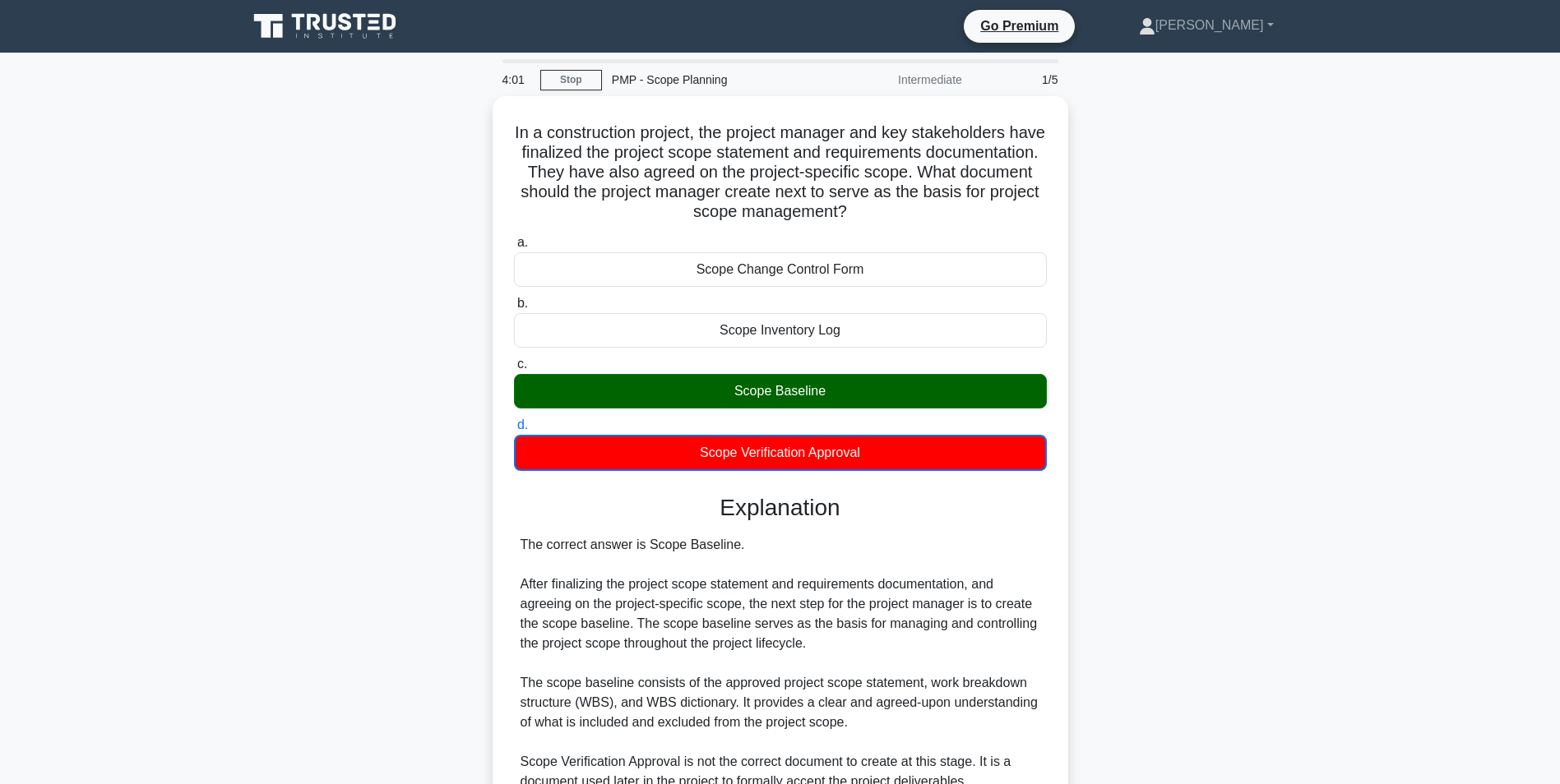
click at [286, 41] on icon at bounding box center [326, 26] width 158 height 32
